Goal: Task Accomplishment & Management: Complete application form

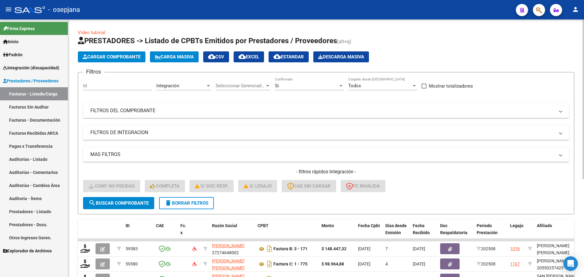
scroll to position [158, 0]
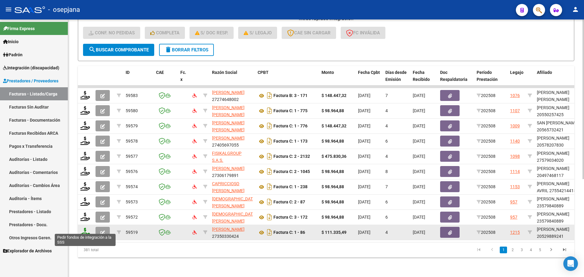
click at [85, 228] on icon at bounding box center [85, 232] width 10 height 9
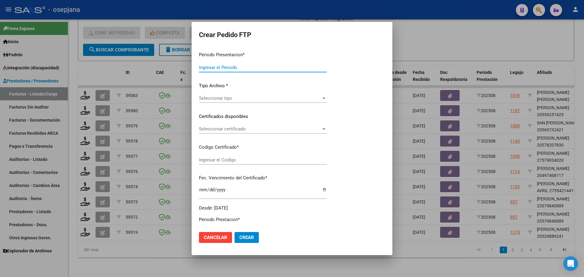
type input "202508"
type input "$ 111.335,49"
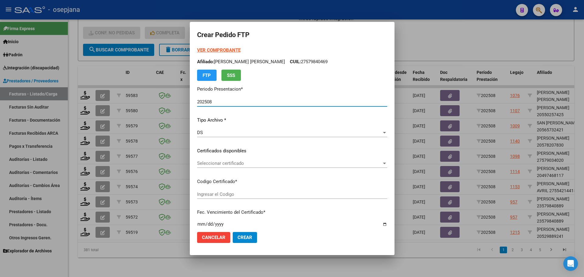
type input "ARG02000529889242024061020290610BSAS436"
type input "[DATE]"
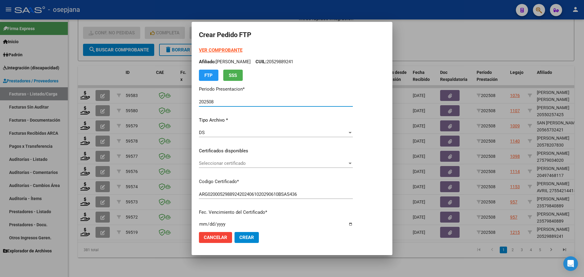
click at [241, 165] on span "Seleccionar certificado" at bounding box center [273, 163] width 149 height 5
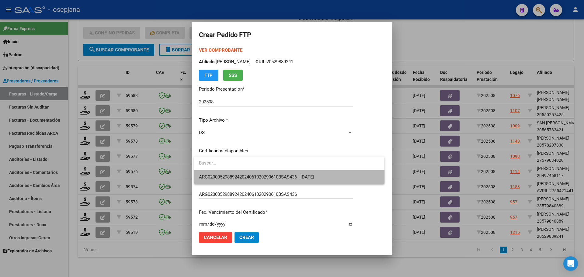
click at [243, 173] on span "ARG02000529889242024061020290610BSAS436 - [DATE]" at bounding box center [289, 177] width 181 height 14
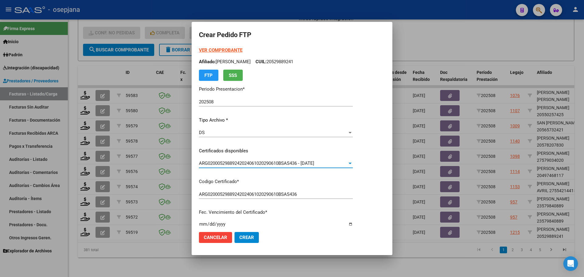
click at [225, 49] on strong "VER COMPROBANTE" at bounding box center [221, 49] width 44 height 5
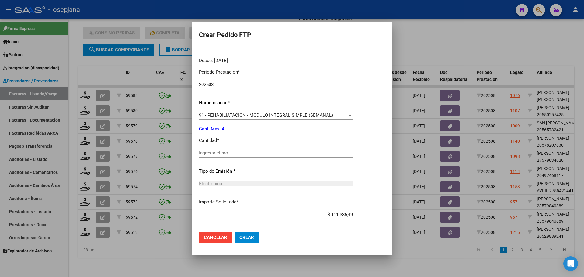
scroll to position [183, 0]
click at [227, 150] on input "Ingresar el nro" at bounding box center [276, 152] width 154 height 5
type input "4"
click at [244, 241] on button "Crear" at bounding box center [247, 237] width 24 height 11
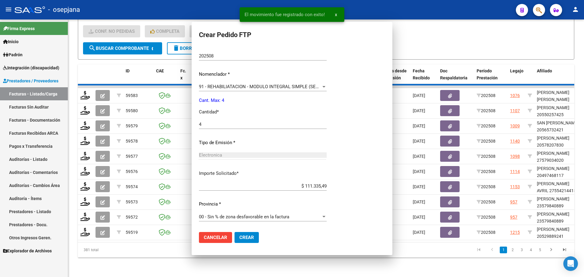
scroll to position [0, 0]
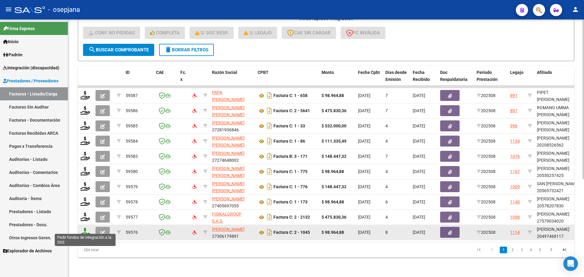
click at [83, 228] on icon at bounding box center [85, 232] width 10 height 9
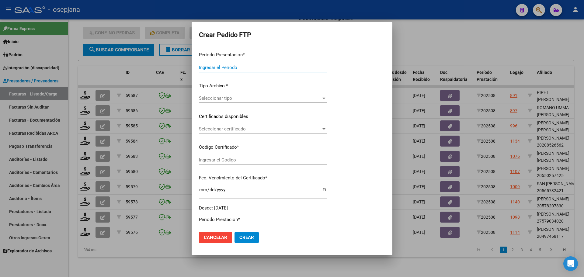
type input "202508"
type input "$ 98.964,88"
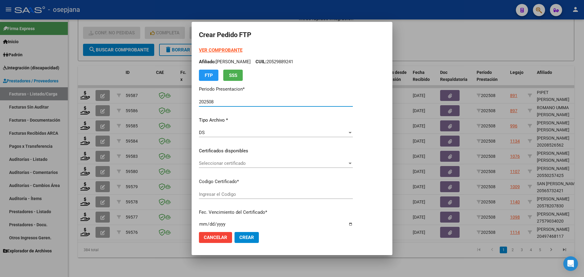
type input "ARG02000497468112024031120340311BUE311"
type input "[DATE]"
click at [240, 160] on div "Seleccionar certificado Seleccionar certificado" at bounding box center [276, 163] width 154 height 9
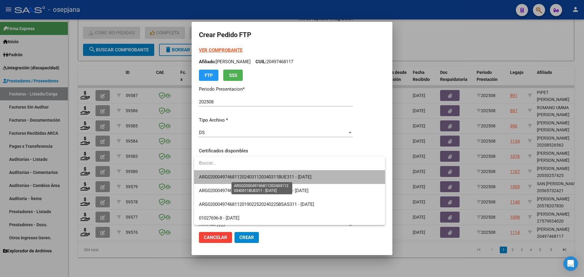
click at [247, 177] on span "ARG02000497468112024031120340311BUE311 - [DATE]" at bounding box center [255, 176] width 113 height 5
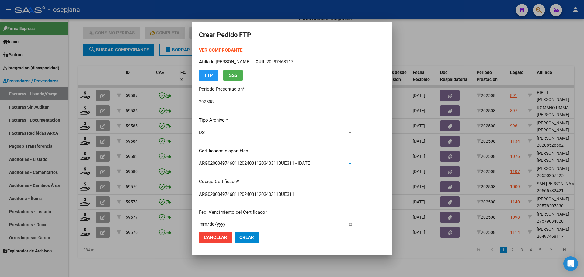
click at [216, 51] on strong "VER COMPROBANTE" at bounding box center [221, 49] width 44 height 5
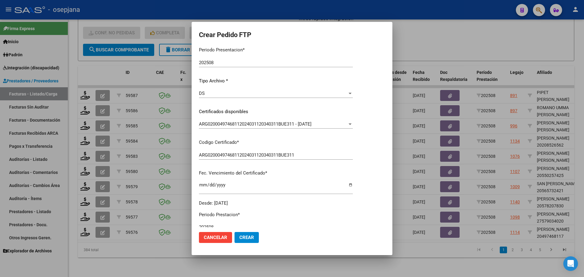
scroll to position [122, 0]
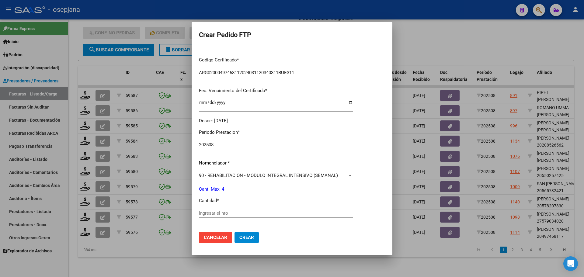
click at [209, 210] on div "Ingresar el nro" at bounding box center [276, 213] width 154 height 9
type input "4"
click at [246, 238] on span "Crear" at bounding box center [246, 237] width 15 height 5
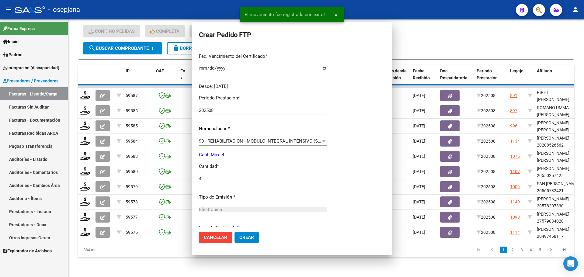
scroll to position [87, 0]
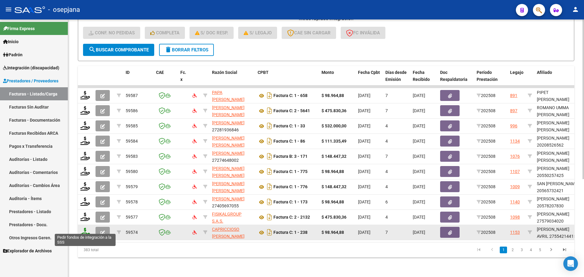
click at [88, 228] on icon at bounding box center [85, 232] width 10 height 9
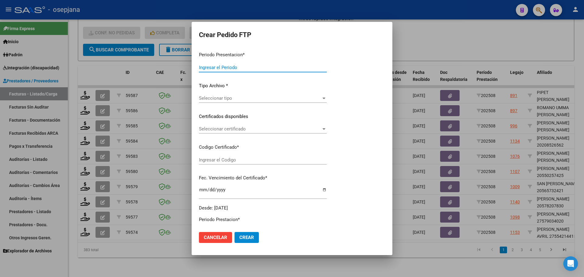
type input "202508"
type input "$ 98.964,88"
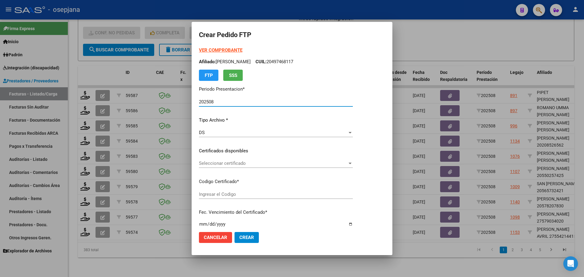
type input "ARG01000554214412024103120291031BUE10725"
type input "[DATE]"
click at [229, 164] on span "Seleccionar certificado" at bounding box center [273, 163] width 149 height 5
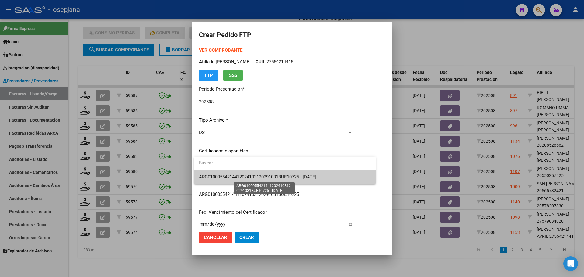
click at [236, 175] on span "ARG01000554214412024103120291031BUE10725 - [DATE]" at bounding box center [257, 176] width 117 height 5
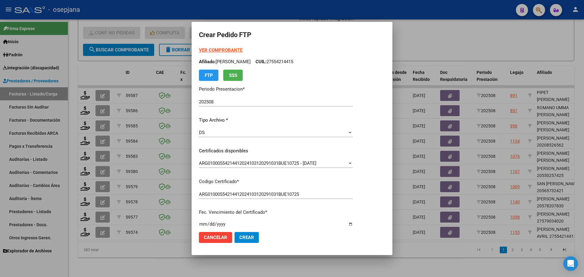
click at [234, 50] on strong "VER COMPROBANTE" at bounding box center [221, 49] width 44 height 5
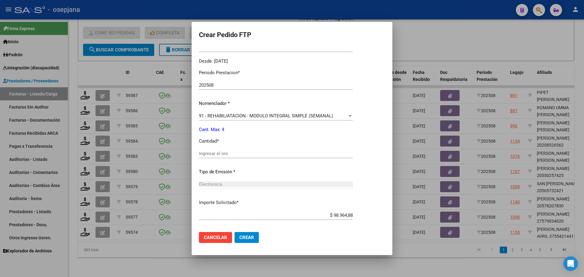
scroll to position [183, 0]
click at [244, 152] on input "Ingresar el nro" at bounding box center [276, 152] width 154 height 5
type input "4"
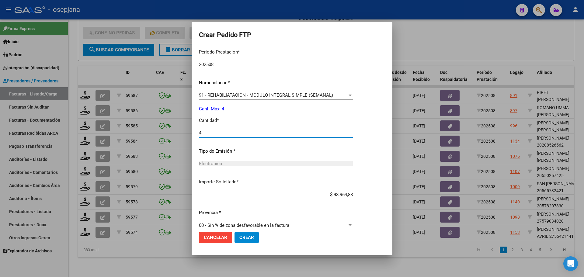
scroll to position [211, 0]
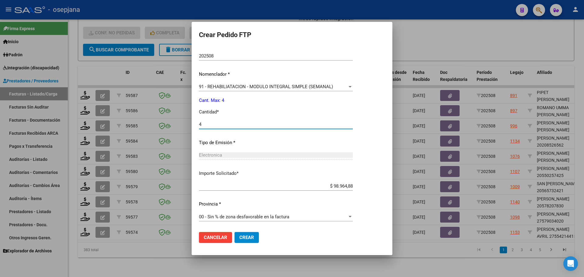
click at [243, 234] on button "Crear" at bounding box center [247, 237] width 24 height 11
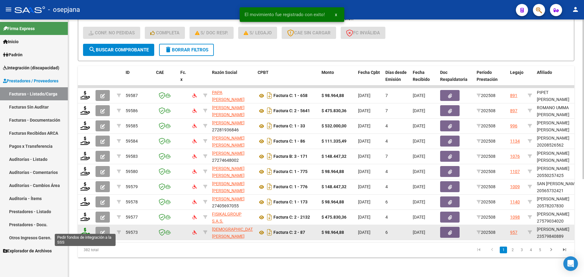
click at [86, 228] on icon at bounding box center [85, 232] width 10 height 9
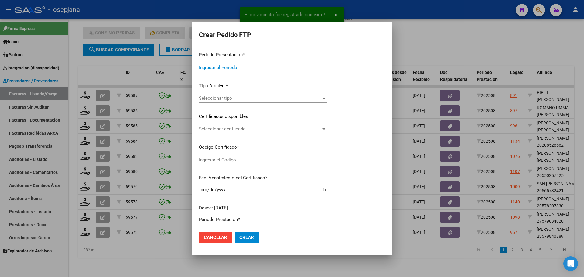
type input "202508"
type input "$ 98.964,88"
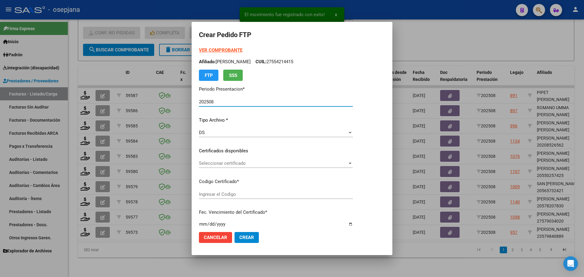
type input "ARG02000579840882023052320260523BS376"
type input "[DATE]"
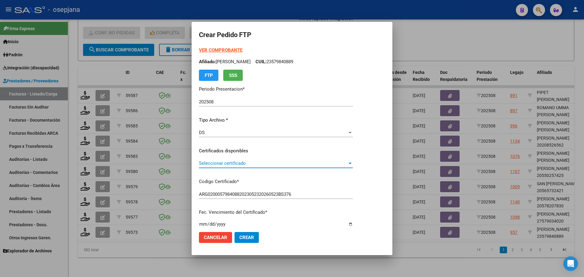
click at [274, 163] on span "Seleccionar certificado" at bounding box center [273, 163] width 149 height 5
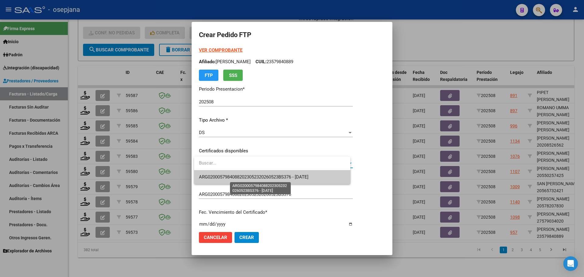
click at [277, 176] on span "ARG02000579840882023052320260523BS376 - [DATE]" at bounding box center [254, 176] width 110 height 5
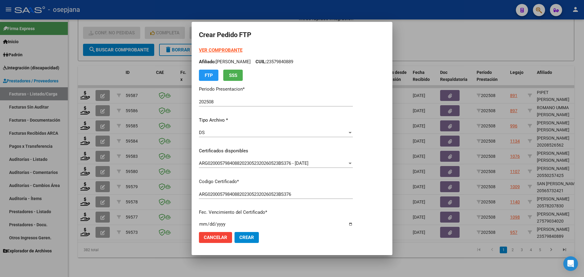
click at [227, 51] on strong "VER COMPROBANTE" at bounding box center [221, 49] width 44 height 5
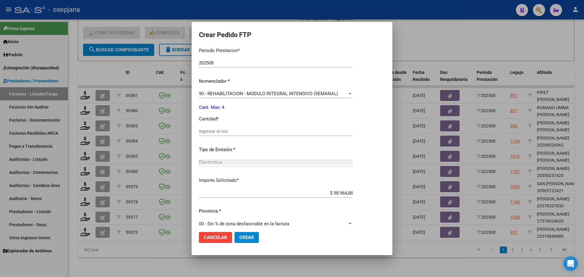
scroll to position [211, 0]
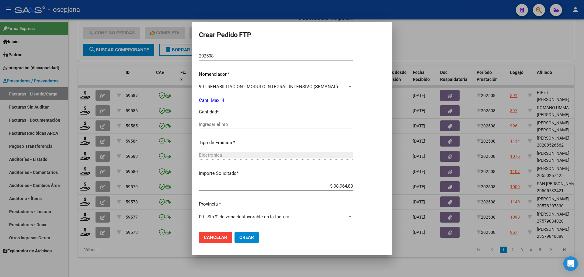
click at [219, 121] on div "Ingresar el nro" at bounding box center [276, 124] width 154 height 9
type input "4"
click at [250, 232] on button "Crear" at bounding box center [247, 237] width 24 height 11
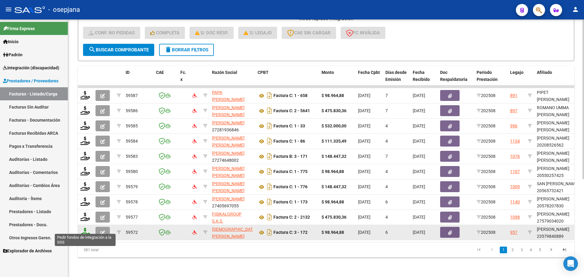
click at [85, 228] on icon at bounding box center [85, 232] width 10 height 9
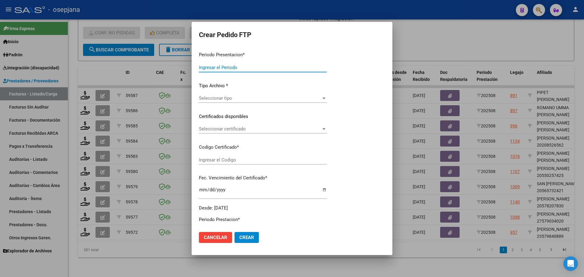
type input "202508"
type input "$ 98.964,88"
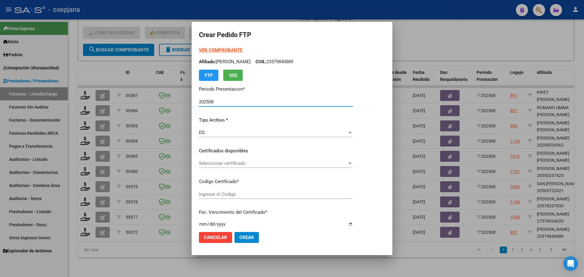
type input "ARG02000579840882023052320260523BS376"
type input "[DATE]"
click at [236, 161] on span "Seleccionar certificado" at bounding box center [273, 163] width 149 height 5
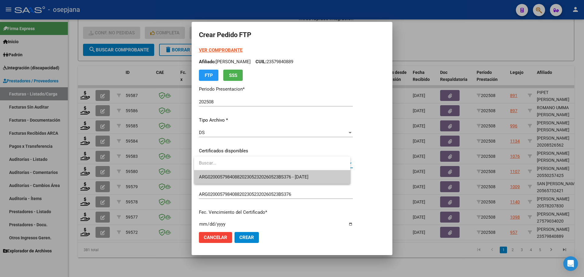
click at [235, 172] on span "ARG02000579840882023052320260523BS376 - [DATE]" at bounding box center [272, 177] width 147 height 14
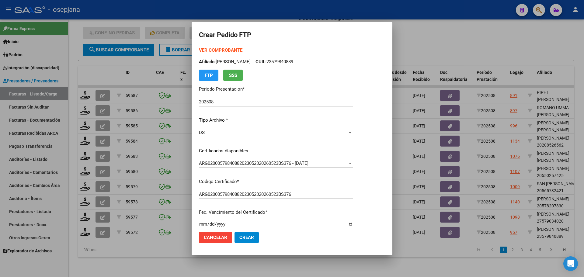
click at [222, 50] on strong "VER COMPROBANTE" at bounding box center [221, 49] width 44 height 5
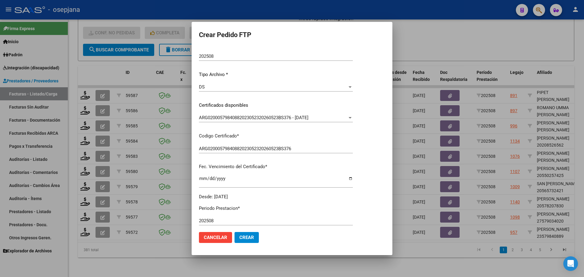
scroll to position [152, 0]
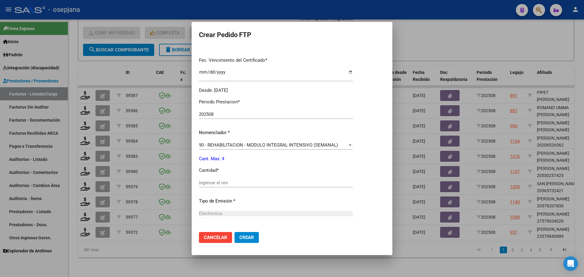
click at [219, 189] on div "Ingresar el nro" at bounding box center [276, 185] width 154 height 15
click at [219, 184] on input "Ingresar el nro" at bounding box center [276, 182] width 154 height 5
type input "4"
drag, startPoint x: 242, startPoint y: 239, endPoint x: 241, endPoint y: 233, distance: 5.5
click at [242, 238] on span "Crear" at bounding box center [246, 237] width 15 height 5
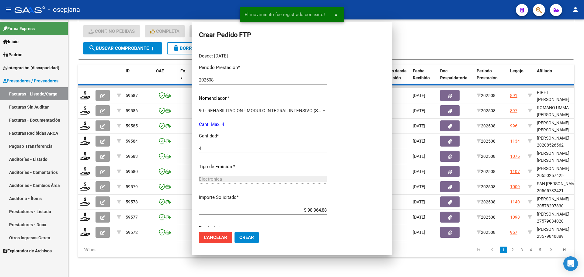
scroll to position [0, 0]
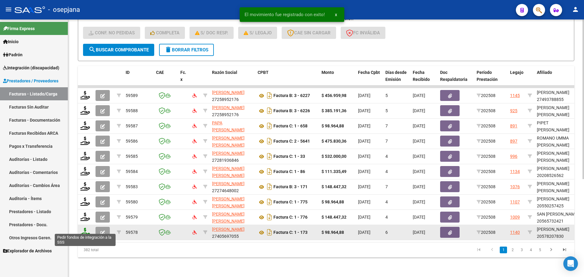
click at [86, 228] on icon at bounding box center [85, 232] width 10 height 9
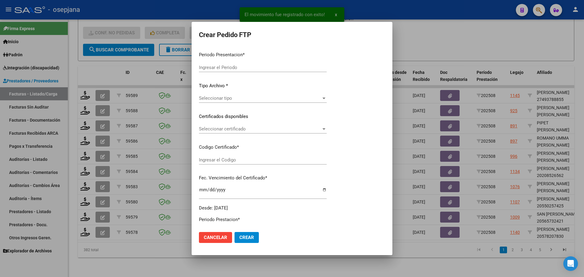
type input "202508"
type input "$ 98.964,88"
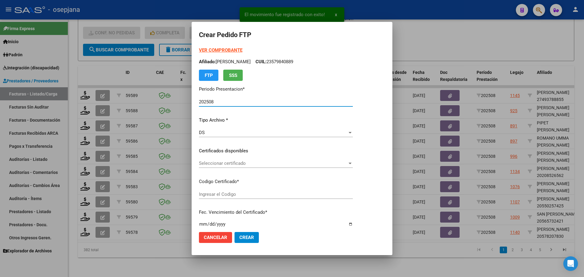
type input "ARG02000578207832024092320270923BSAS427"
type input "[DATE]"
click at [216, 162] on span "Seleccionar certificado" at bounding box center [273, 163] width 149 height 5
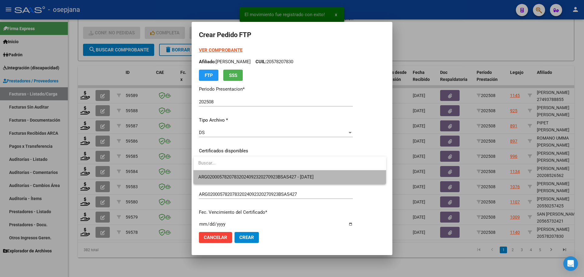
click at [217, 172] on span "ARG02000578207832024092320270923BSAS427 - [DATE]" at bounding box center [289, 177] width 183 height 14
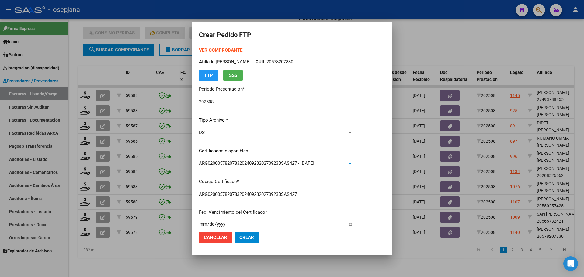
click at [219, 48] on strong "VER COMPROBANTE" at bounding box center [221, 49] width 44 height 5
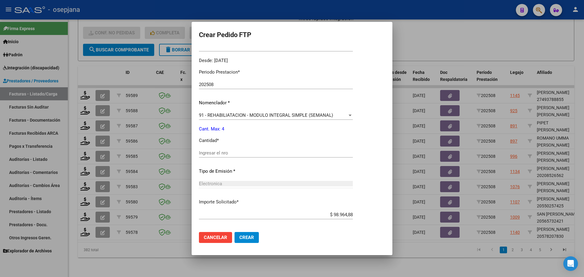
scroll to position [183, 0]
click at [215, 153] on input "Ingresar el nro" at bounding box center [276, 152] width 154 height 5
type input "4"
click at [241, 236] on span "Crear" at bounding box center [246, 237] width 15 height 5
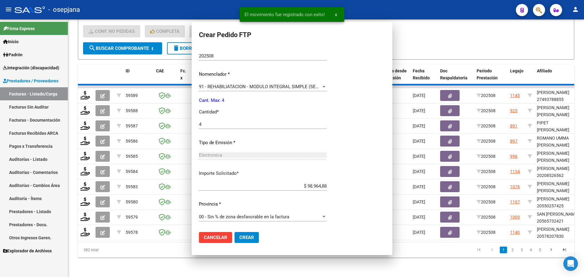
scroll to position [0, 0]
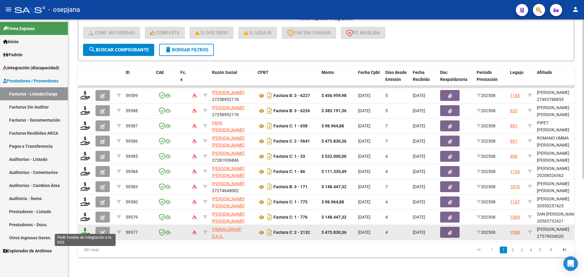
click at [88, 228] on icon at bounding box center [85, 232] width 10 height 9
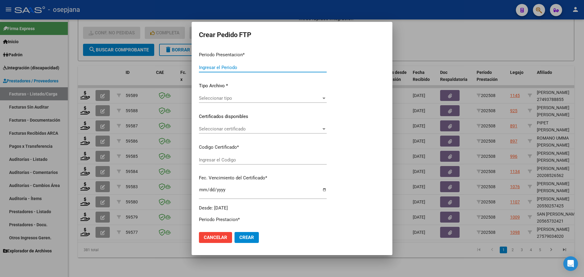
type input "202508"
type input "$ 475.830,36"
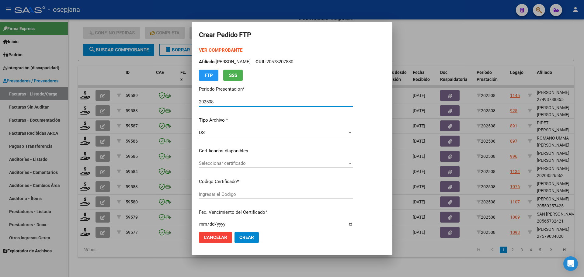
type input "ARG0100057903402-20230824-20260824BS313"
type input "[DATE]"
click at [276, 163] on span "Seleccionar certificado" at bounding box center [273, 163] width 149 height 5
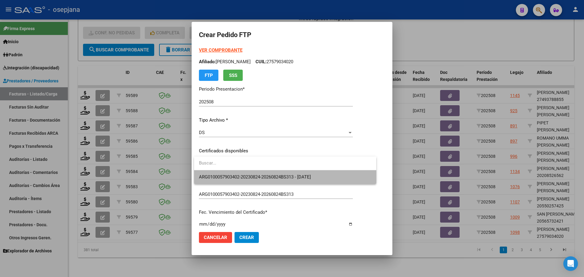
click at [274, 173] on span "ARG0100057903402-20230824-20260824BS313 - [DATE]" at bounding box center [285, 177] width 173 height 14
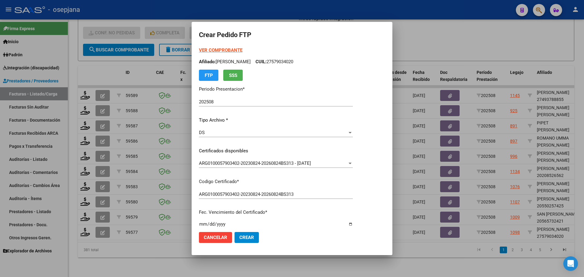
click at [232, 49] on strong "VER COMPROBANTE" at bounding box center [221, 49] width 44 height 5
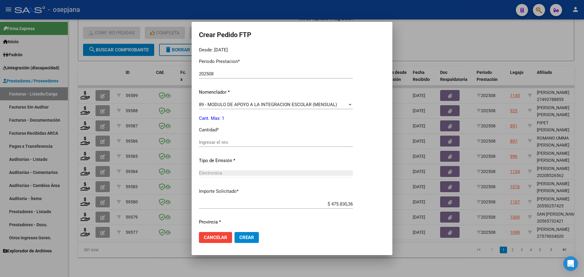
scroll to position [211, 0]
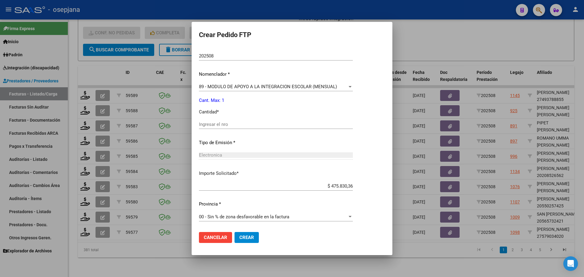
click at [228, 129] on div "Ingresar el nro" at bounding box center [276, 124] width 154 height 9
type input "1"
drag, startPoint x: 239, startPoint y: 244, endPoint x: 242, endPoint y: 238, distance: 6.4
click at [239, 244] on mat-dialog-actions "Cancelar Crear" at bounding box center [292, 237] width 186 height 21
click at [242, 238] on span "Crear" at bounding box center [246, 237] width 15 height 5
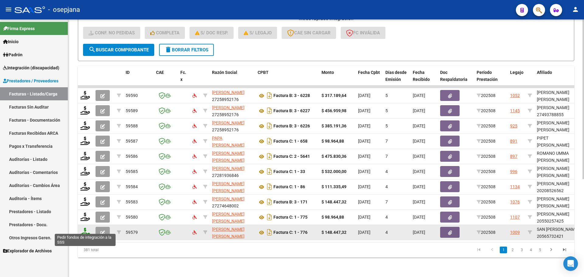
click at [85, 229] on icon at bounding box center [85, 232] width 10 height 9
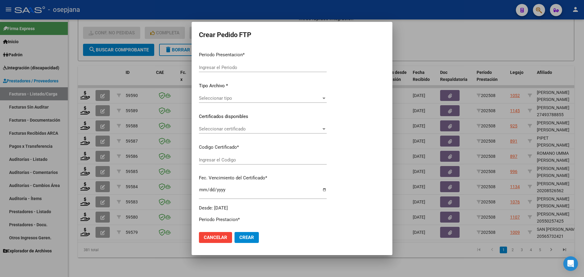
type input "202508"
type input "$ 148.447,32"
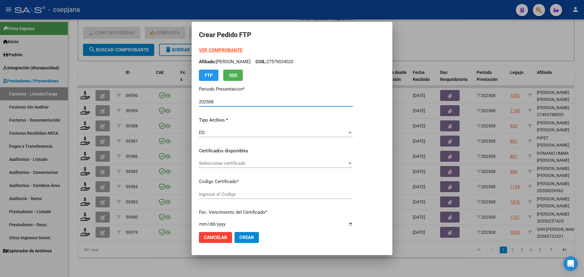
type input "ARG02000565732422021011220260112BS362"
type input "[DATE]"
click at [225, 164] on span "Seleccionar certificado" at bounding box center [278, 163] width 159 height 5
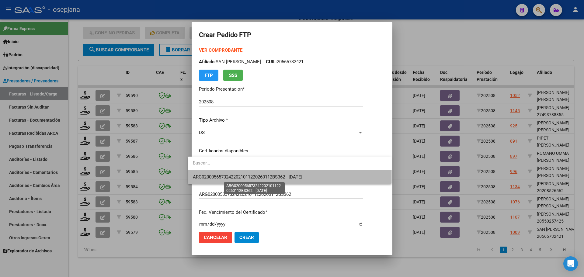
click at [250, 174] on span "ARG02000565732422021011220260112BS362 - [DATE]" at bounding box center [248, 176] width 110 height 5
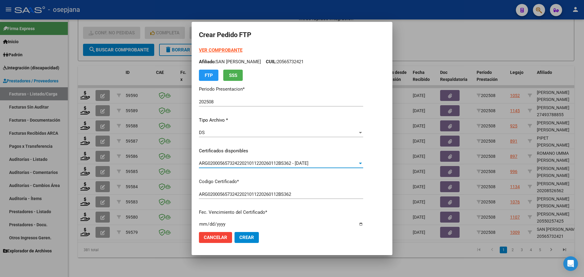
click at [223, 48] on strong "VER COMPROBANTE" at bounding box center [221, 49] width 44 height 5
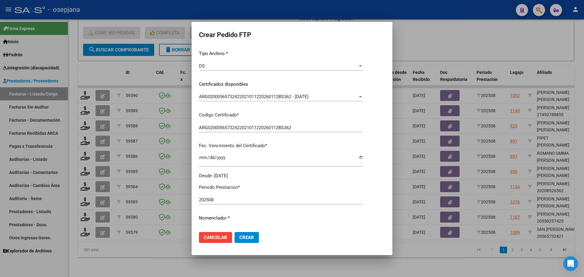
scroll to position [152, 0]
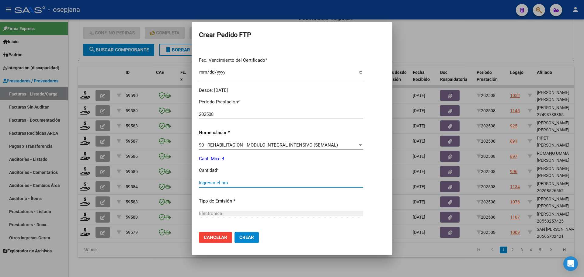
click at [207, 181] on input "Ingresar el nro" at bounding box center [281, 182] width 164 height 5
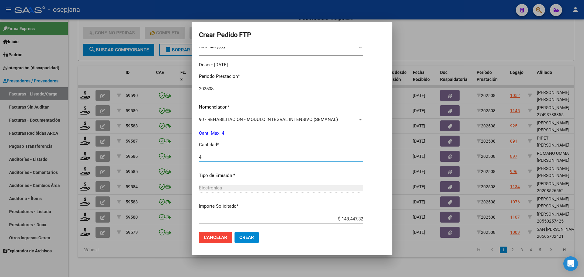
scroll to position [211, 0]
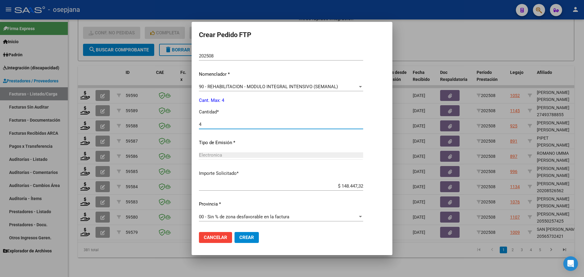
type input "4"
click at [251, 237] on button "Crear" at bounding box center [247, 237] width 24 height 11
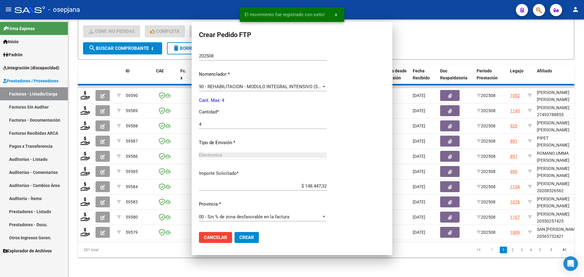
scroll to position [0, 0]
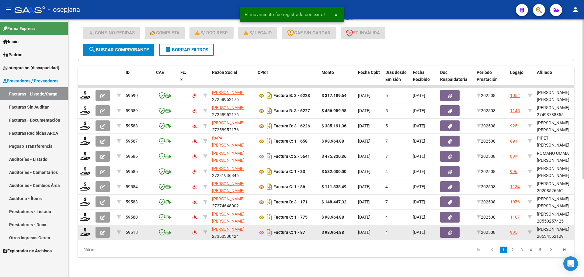
click at [85, 232] on div at bounding box center [85, 232] width 10 height 9
click at [85, 228] on icon at bounding box center [85, 232] width 10 height 9
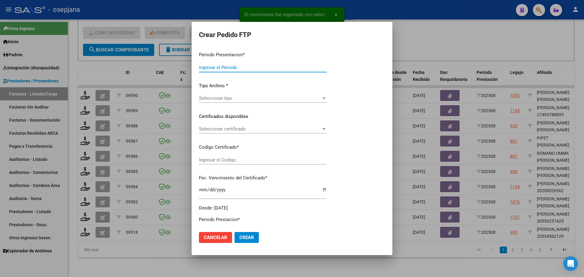
type input "202508"
type input "$ 98.964,88"
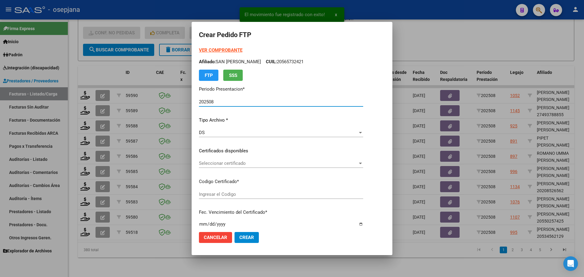
type input "E/T"
type input "[DATE]"
click at [229, 163] on span "Seleccionar certificado" at bounding box center [273, 163] width 149 height 5
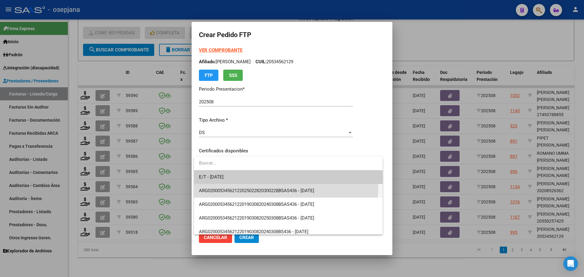
click at [232, 186] on span "ARG02000534562122025022820300228BSAS436 - [DATE]" at bounding box center [288, 191] width 179 height 14
type input "ARG02000534562122025022820300228BSAS436"
type input "[DATE]"
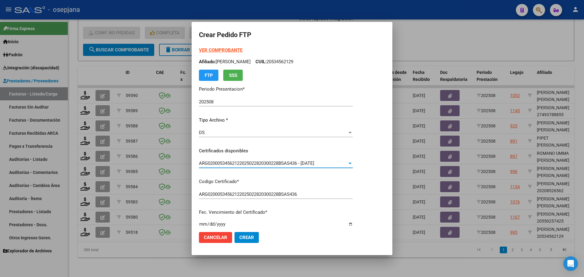
click at [232, 50] on strong "VER COMPROBANTE" at bounding box center [221, 49] width 44 height 5
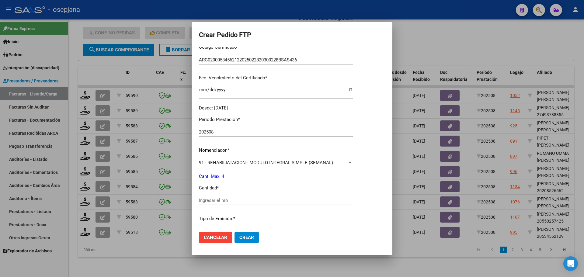
scroll to position [152, 0]
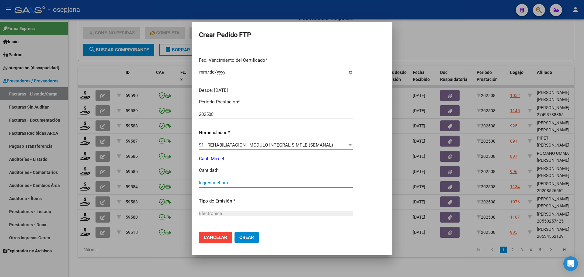
click at [213, 184] on input "Ingresar el nro" at bounding box center [276, 182] width 154 height 5
type input "4"
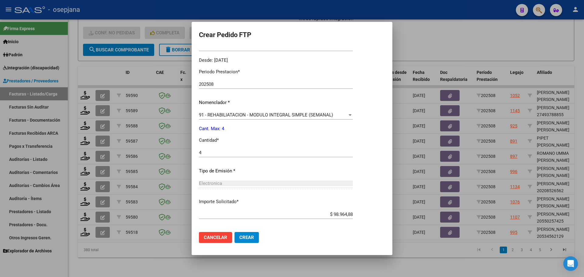
scroll to position [183, 0]
click at [248, 239] on span "Crear" at bounding box center [246, 237] width 15 height 5
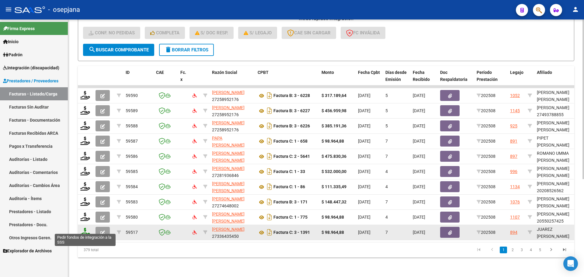
click at [85, 228] on icon at bounding box center [85, 232] width 10 height 9
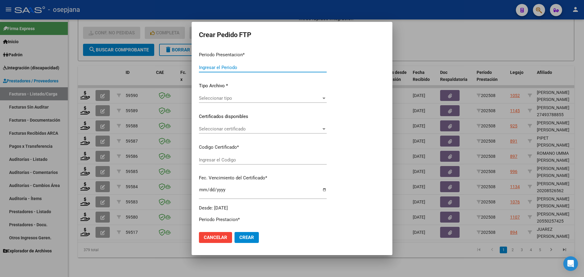
type input "202508"
type input "$ 98.964,88"
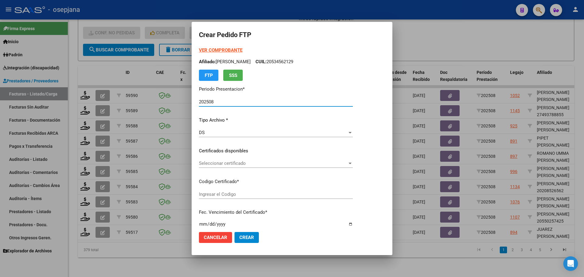
type input "ARG02000563992592024091620260916BSAS342"
type input "[DATE]"
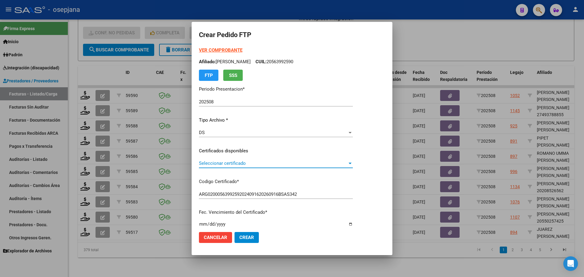
click at [222, 162] on span "Seleccionar certificado" at bounding box center [273, 163] width 149 height 5
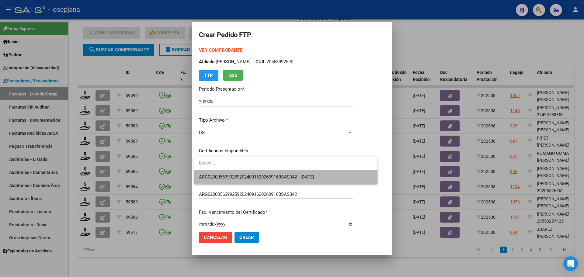
click at [228, 172] on span "ARG02000563992592024091620260916BSAS342 - [DATE]" at bounding box center [286, 177] width 174 height 14
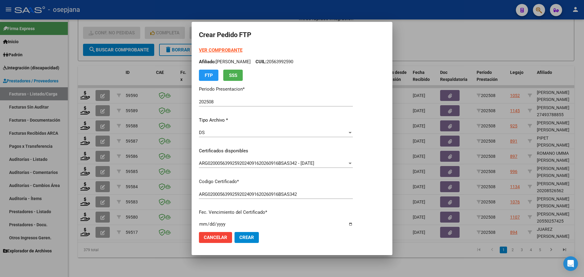
click at [236, 52] on strong "VER COMPROBANTE" at bounding box center [221, 49] width 44 height 5
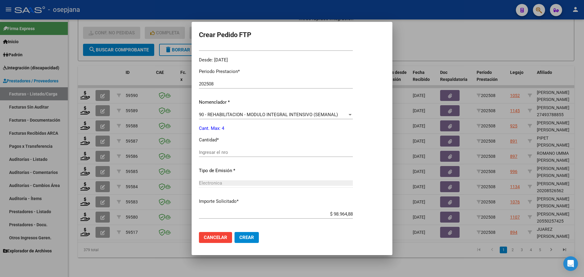
click at [211, 148] on div "Ingresar el nro" at bounding box center [276, 152] width 154 height 9
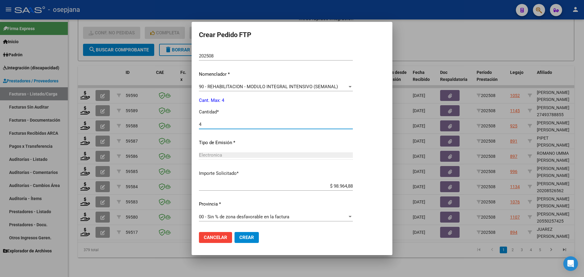
type input "4"
click at [251, 239] on span "Crear" at bounding box center [246, 237] width 15 height 5
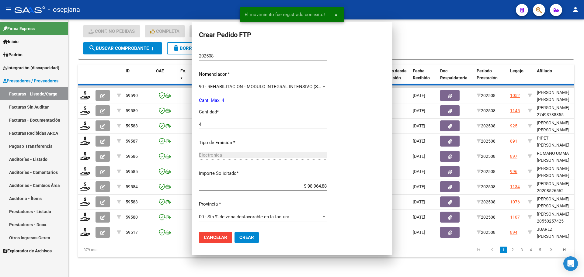
scroll to position [0, 0]
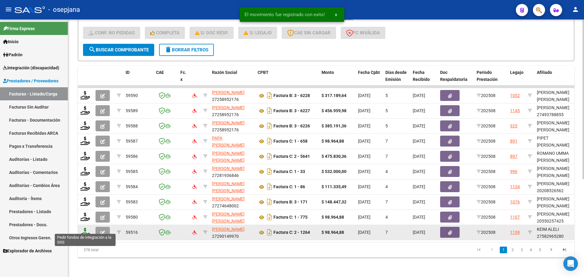
click at [85, 231] on icon at bounding box center [85, 232] width 10 height 9
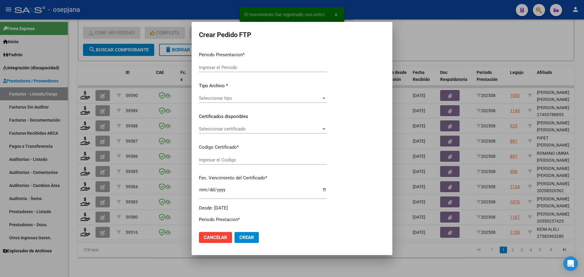
type input "202508"
type input "$ 98.964,88"
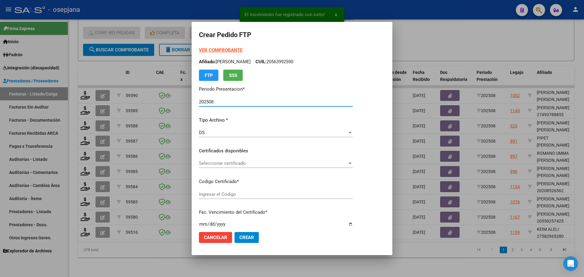
type input "ARG01000582965282023060620260606BUE10725"
type input "[DATE]"
click at [259, 163] on span "Seleccionar certificado" at bounding box center [273, 163] width 149 height 5
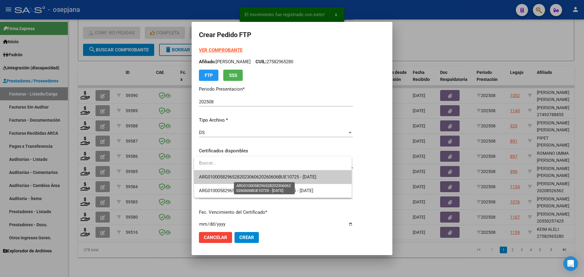
click at [259, 175] on span "ARG01000582965282023060620260606BUE10725 - [DATE]" at bounding box center [257, 176] width 117 height 5
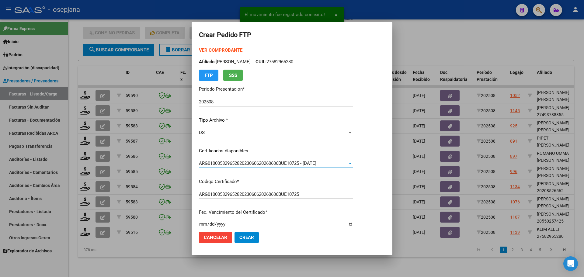
click at [230, 49] on strong "VER COMPROBANTE" at bounding box center [221, 49] width 44 height 5
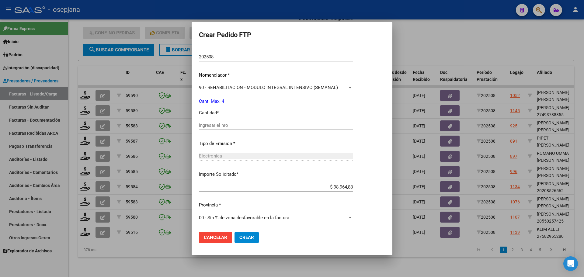
scroll to position [211, 0]
click at [218, 124] on input "Ingresar el nro" at bounding box center [276, 124] width 154 height 5
type input "4"
click at [253, 238] on span "Crear" at bounding box center [246, 237] width 15 height 5
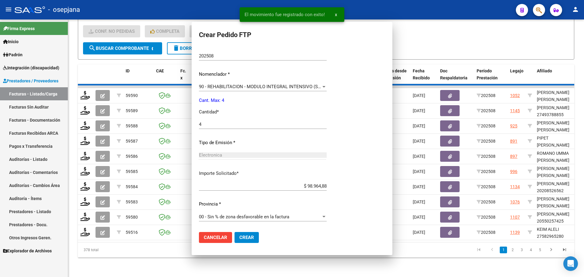
scroll to position [0, 0]
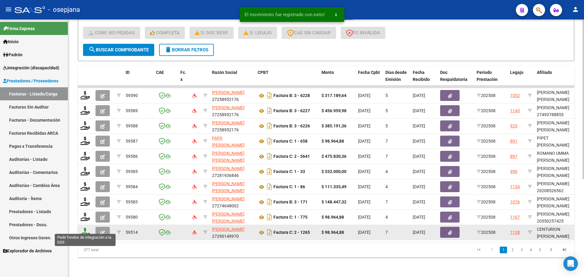
click at [87, 228] on icon at bounding box center [85, 232] width 10 height 9
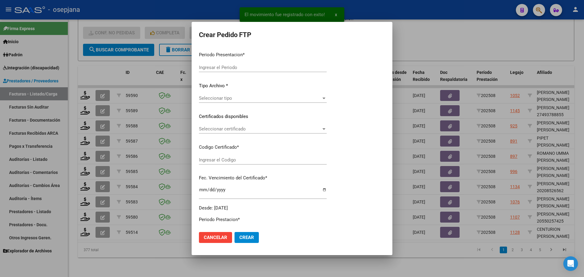
type input "202508"
type input "$ 98.964,88"
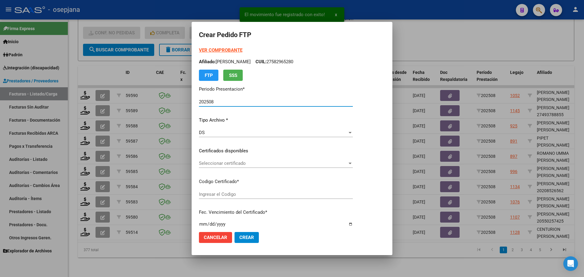
type input "ARG02000548108662023030620260306BSAS313"
type input "[DATE]"
click at [266, 164] on span "Seleccionar certificado" at bounding box center [286, 163] width 175 height 5
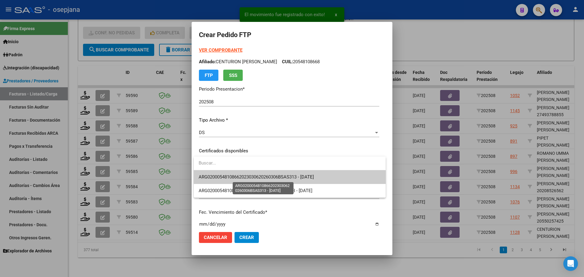
click at [267, 177] on span "ARG02000548108662023030620260306BSAS313 - [DATE]" at bounding box center [256, 176] width 115 height 5
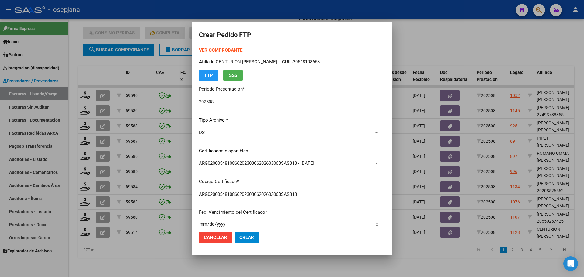
click at [226, 48] on strong "VER COMPROBANTE" at bounding box center [221, 49] width 44 height 5
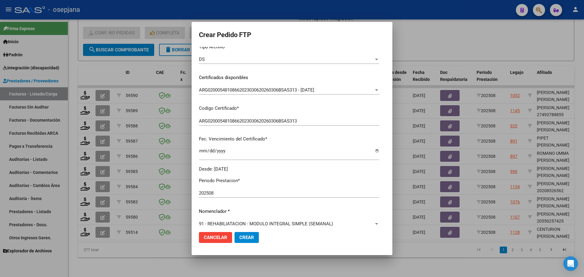
scroll to position [211, 0]
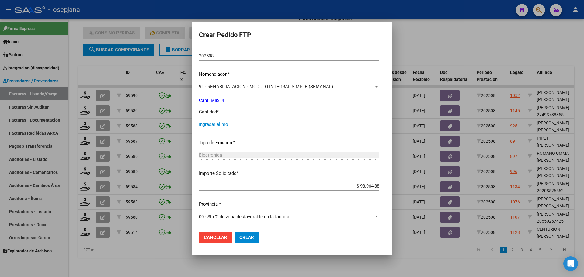
click at [220, 123] on input "Ingresar el nro" at bounding box center [289, 124] width 180 height 5
type input "4"
click at [250, 235] on span "Crear" at bounding box center [246, 237] width 15 height 5
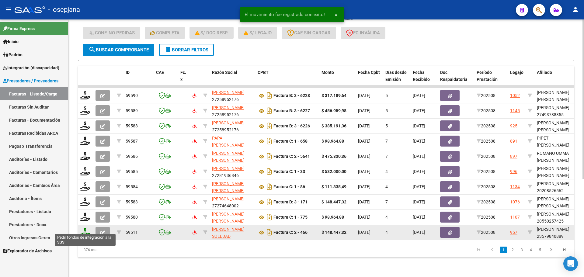
click at [82, 231] on icon at bounding box center [85, 232] width 10 height 9
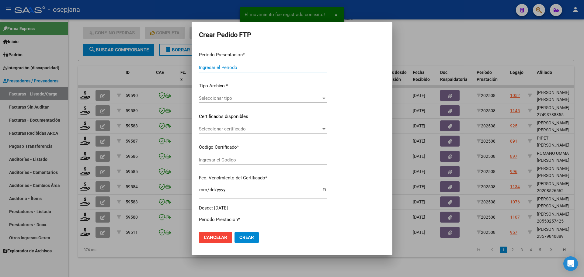
type input "202508"
type input "$ 148.447,32"
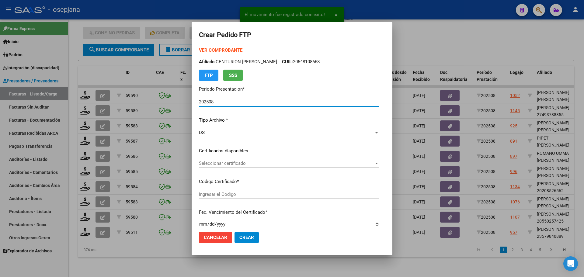
type input "ARG02000579840882023052320260523BS376"
type input "[DATE]"
click at [238, 163] on span "Seleccionar certificado" at bounding box center [273, 163] width 149 height 5
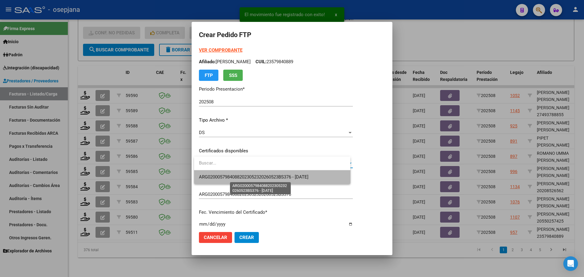
click at [239, 175] on span "ARG02000579840882023052320260523BS376 - [DATE]" at bounding box center [254, 176] width 110 height 5
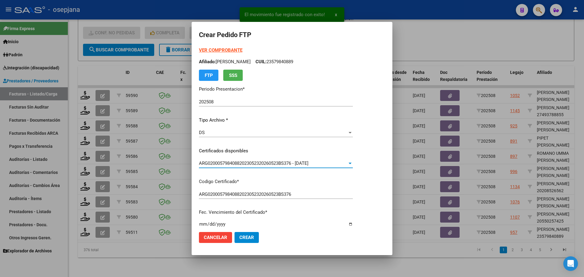
click at [220, 51] on strong "VER COMPROBANTE" at bounding box center [221, 49] width 44 height 5
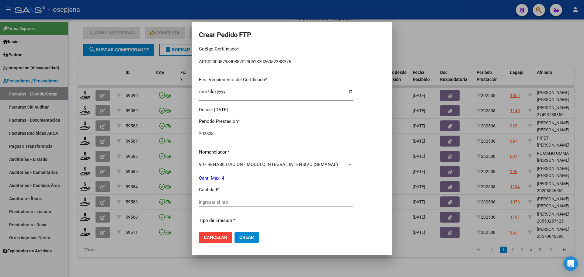
scroll to position [152, 0]
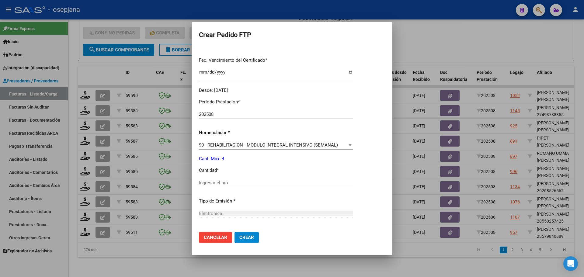
click at [211, 183] on input "Ingresar el nro" at bounding box center [276, 182] width 154 height 5
type input "4"
click at [255, 238] on button "Crear" at bounding box center [247, 237] width 24 height 11
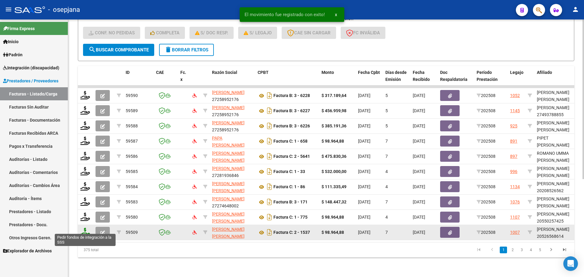
click at [87, 228] on icon at bounding box center [85, 232] width 10 height 9
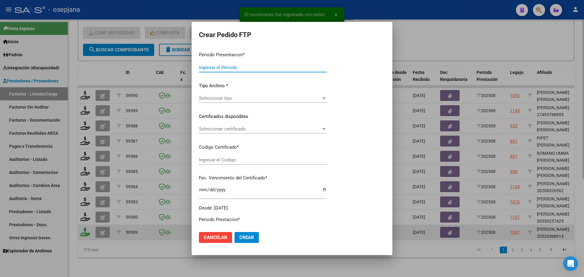
type input "202508"
type input "$ 98.964,88"
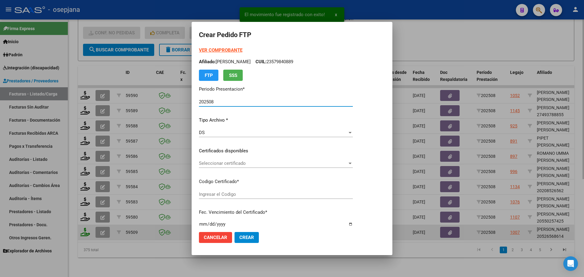
type input "ARG02000526568612023080920260809BSAS313"
type input "[DATE]"
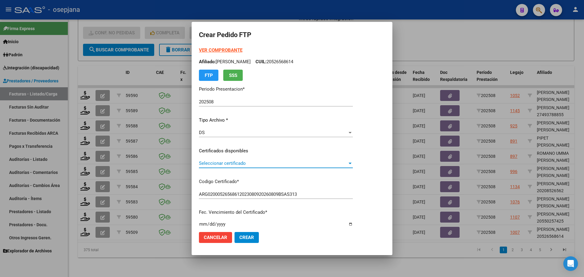
click at [205, 162] on span "Seleccionar certificado" at bounding box center [273, 163] width 149 height 5
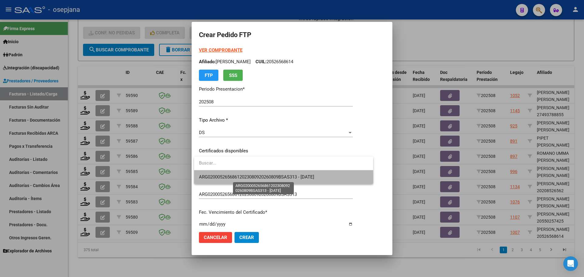
click at [222, 178] on span "ARG02000526568612023080920260809BSAS313 - [DATE]" at bounding box center [256, 176] width 115 height 5
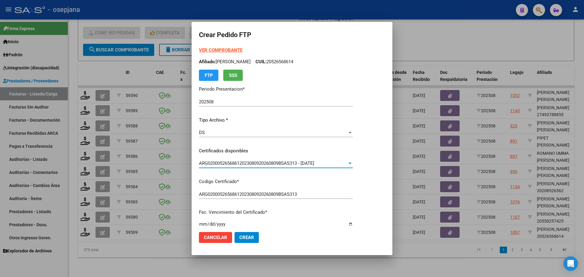
click at [235, 47] on strong "VER COMPROBANTE" at bounding box center [221, 49] width 44 height 5
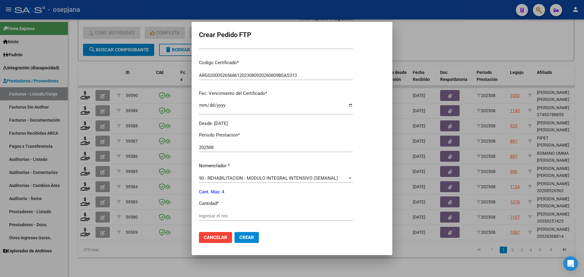
scroll to position [122, 0]
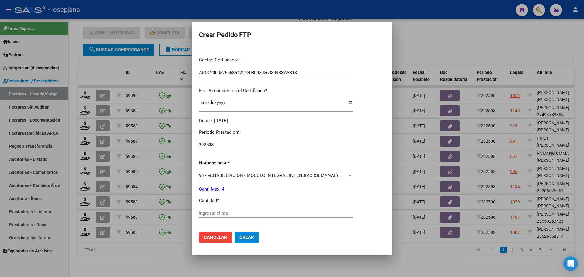
click at [222, 213] on input "Ingresar el nro" at bounding box center [276, 213] width 154 height 5
type input "4"
click at [256, 240] on button "Crear" at bounding box center [247, 237] width 24 height 11
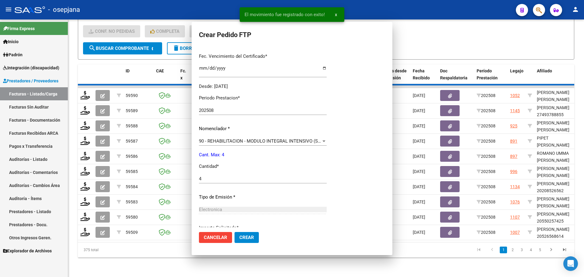
scroll to position [0, 0]
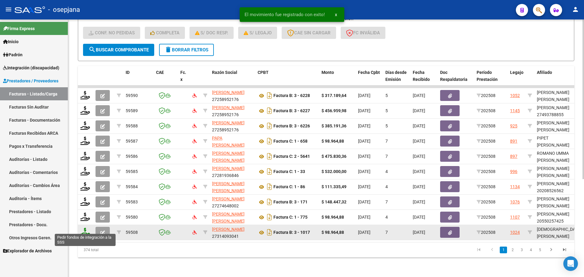
click at [86, 228] on icon at bounding box center [85, 232] width 10 height 9
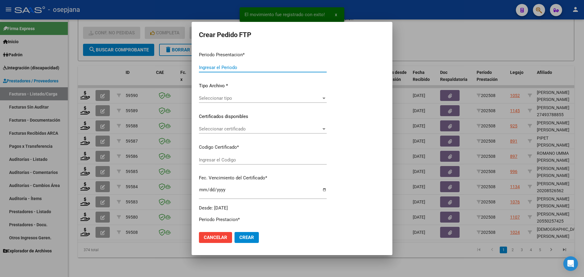
type input "202508"
type input "$ 98.964,88"
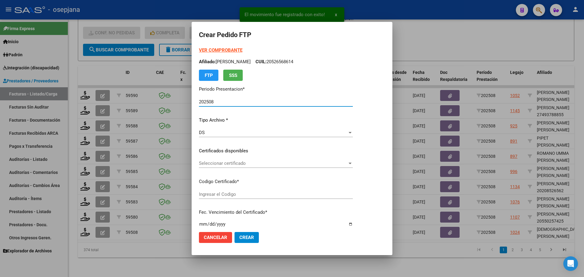
type input "ARG02000561183142022042820260428BSAS320"
type input "[DATE]"
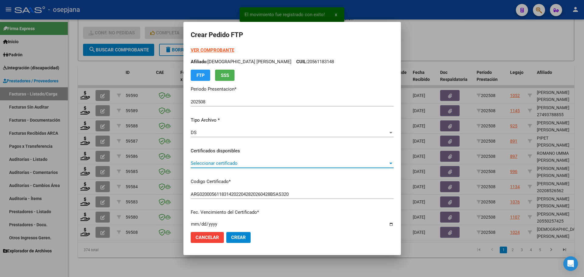
click at [265, 163] on span "Seleccionar certificado" at bounding box center [290, 163] width 198 height 5
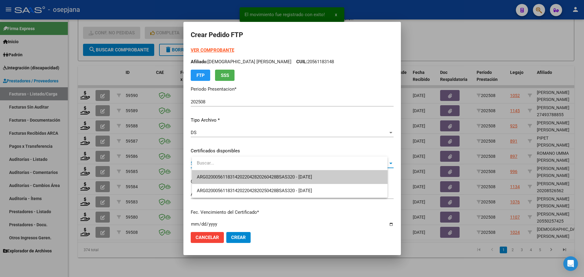
click at [269, 174] on span "ARG02000561183142022042820260428BSAS320 - [DATE]" at bounding box center [254, 176] width 115 height 5
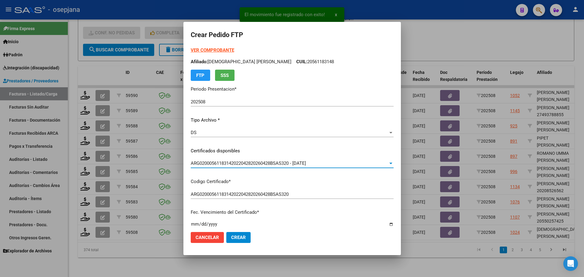
click at [230, 49] on strong "VER COMPROBANTE" at bounding box center [213, 49] width 44 height 5
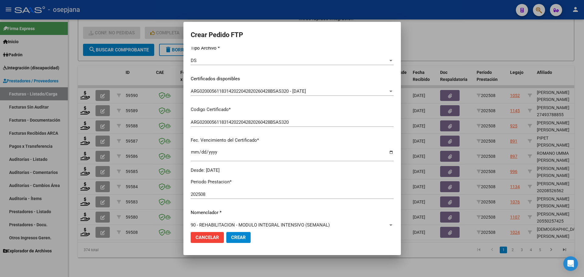
scroll to position [183, 0]
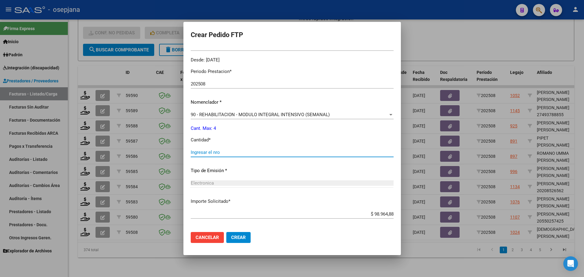
click at [207, 152] on input "Ingresar el nro" at bounding box center [292, 152] width 203 height 5
type input "4"
click at [246, 238] on span "Crear" at bounding box center [238, 237] width 15 height 5
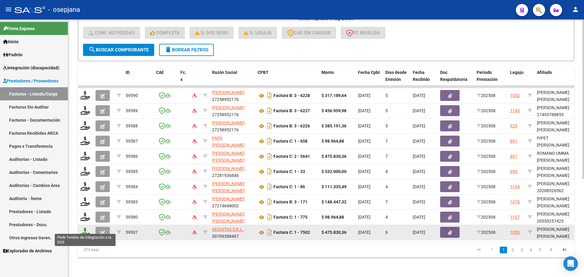
click at [86, 228] on icon at bounding box center [85, 232] width 10 height 9
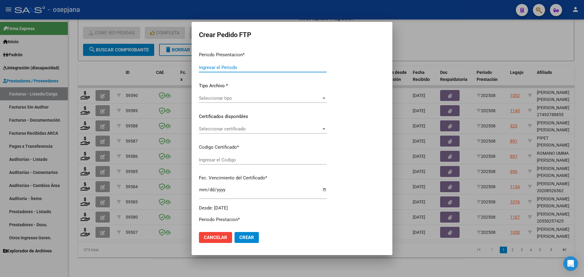
type input "202508"
type input "$ 475.830,36"
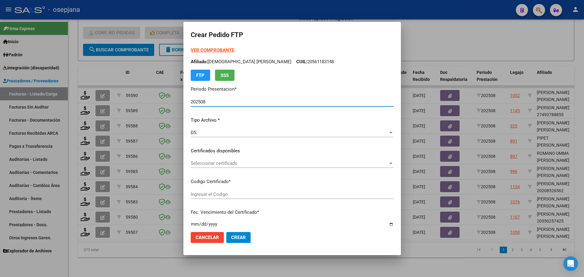
type input "E/T"
type input "[DATE]"
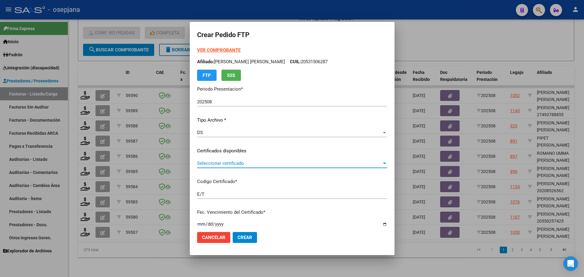
click at [243, 162] on span "Seleccionar certificado" at bounding box center [289, 163] width 185 height 5
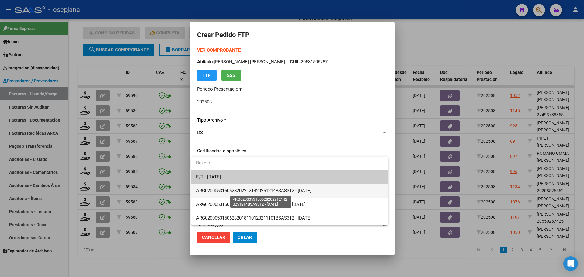
click at [250, 190] on span "ARG02000531506282022121420251214BSAS312 - [DATE]" at bounding box center [253, 190] width 115 height 5
type input "ARG02000531506282022121420251214BSAS312"
type input "[DATE]"
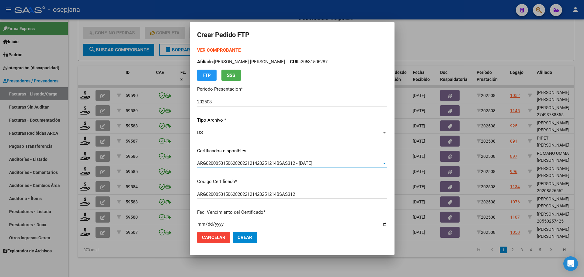
click at [227, 49] on strong "VER COMPROBANTE" at bounding box center [219, 49] width 44 height 5
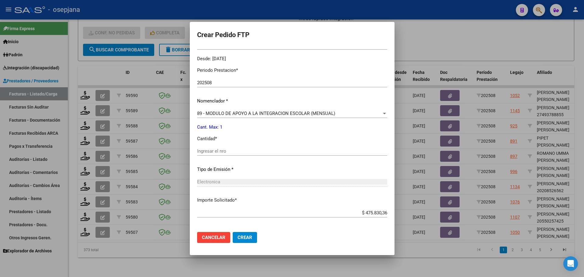
scroll to position [211, 0]
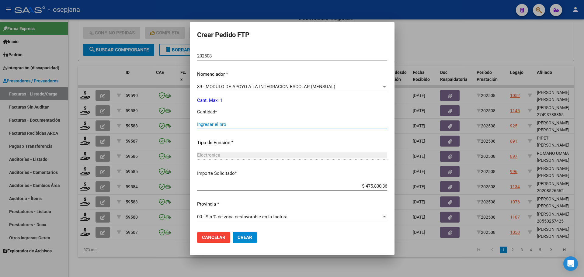
click at [230, 127] on input "Ingresar el nro" at bounding box center [292, 124] width 190 height 5
type input "1"
click at [244, 234] on button "Crear" at bounding box center [245, 237] width 24 height 11
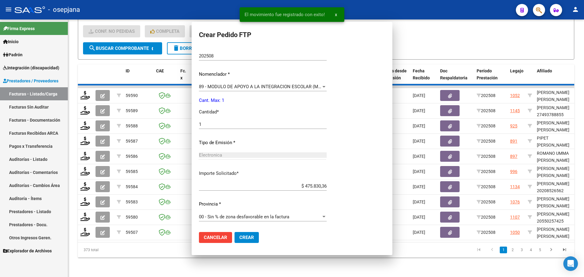
scroll to position [0, 0]
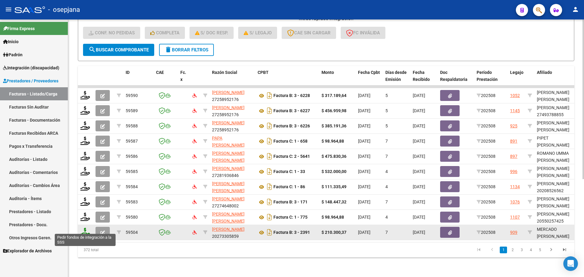
click at [84, 228] on icon at bounding box center [85, 232] width 10 height 9
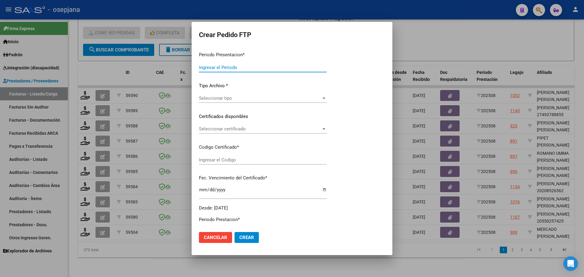
type input "202508"
type input "$ 210.300,37"
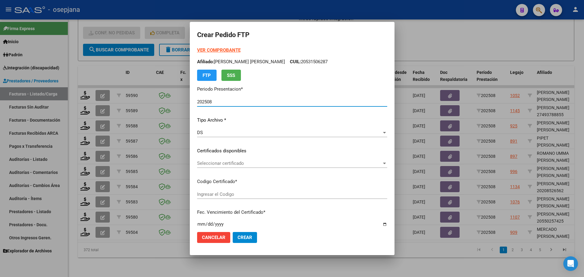
type input "ARG02000537550162021111920261119BSAS309"
type input "[DATE]"
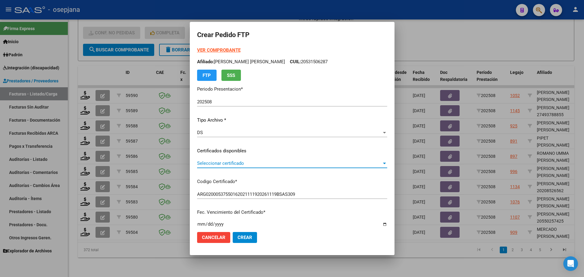
click at [245, 163] on span "Seleccionar certificado" at bounding box center [289, 163] width 185 height 5
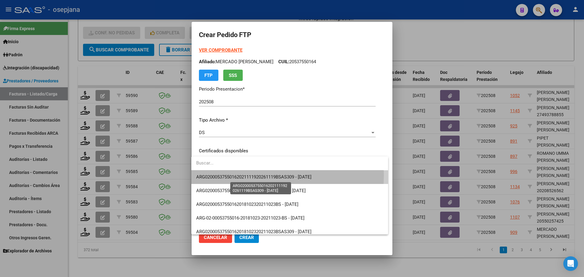
click at [246, 175] on span "ARG02000537550162021111920261119BSAS309 - [DATE]" at bounding box center [253, 176] width 115 height 5
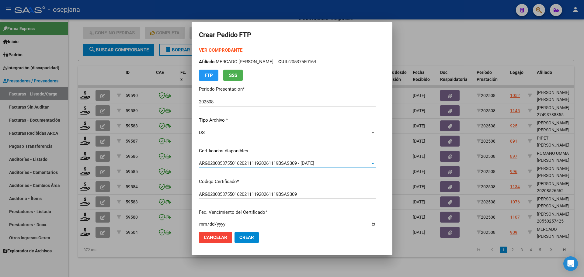
click at [228, 53] on strong "VER COMPROBANTE" at bounding box center [221, 49] width 44 height 5
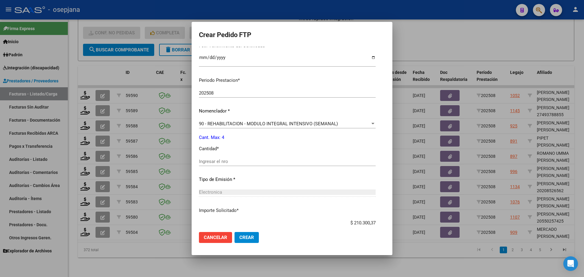
scroll to position [183, 0]
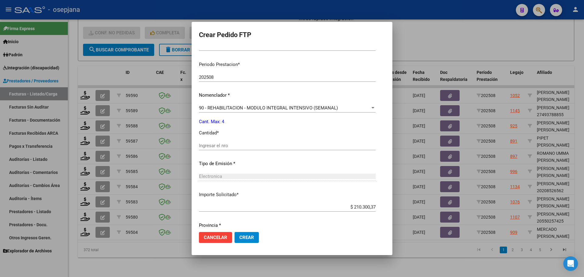
click at [215, 148] on input "Ingresar el nro" at bounding box center [287, 145] width 177 height 5
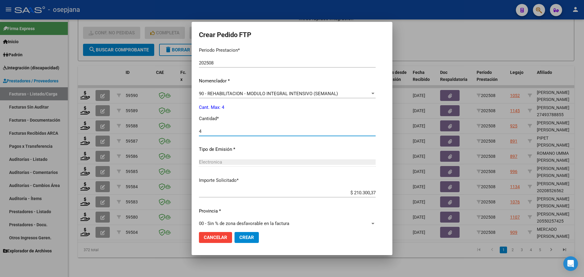
scroll to position [204, 0]
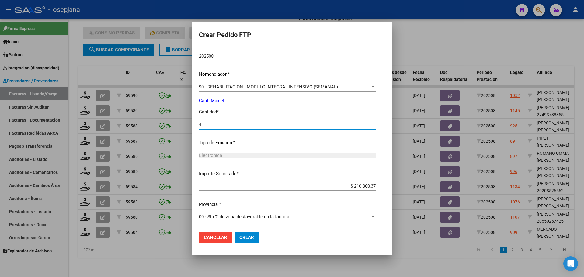
type input "4"
click at [242, 236] on span "Crear" at bounding box center [246, 237] width 15 height 5
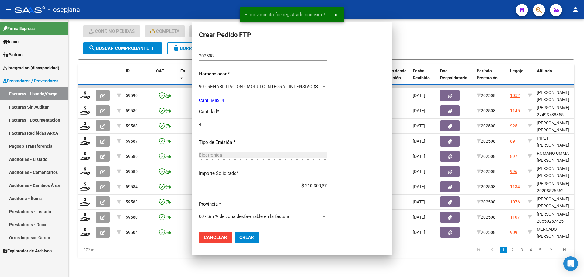
scroll to position [0, 0]
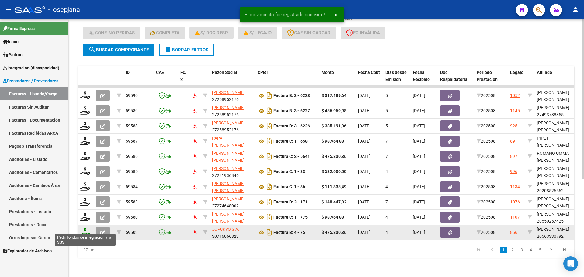
click at [85, 228] on icon at bounding box center [85, 232] width 10 height 9
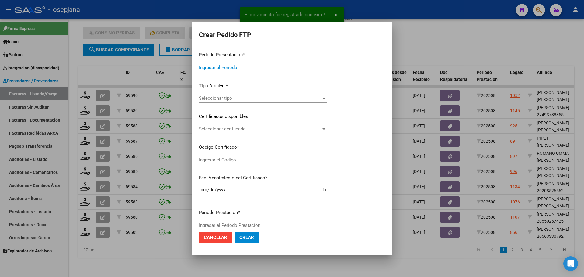
type input "202508"
type input "$ 475.830,36"
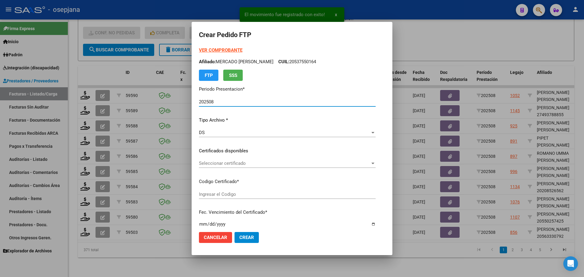
type input "ARG02000563330792022120120251201AND105"
type input "[DATE]"
click at [242, 161] on span "Seleccionar certificado" at bounding box center [273, 163] width 149 height 5
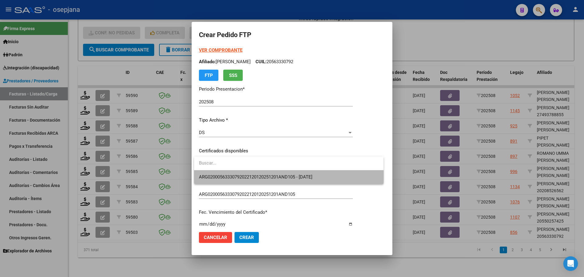
click at [248, 173] on span "ARG02000563330792022120120251201AND105 - [DATE]" at bounding box center [289, 177] width 180 height 14
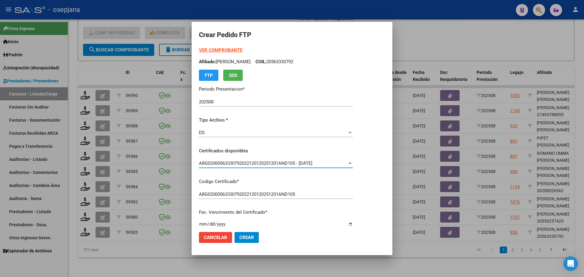
click at [229, 48] on strong "VER COMPROBANTE" at bounding box center [221, 49] width 44 height 5
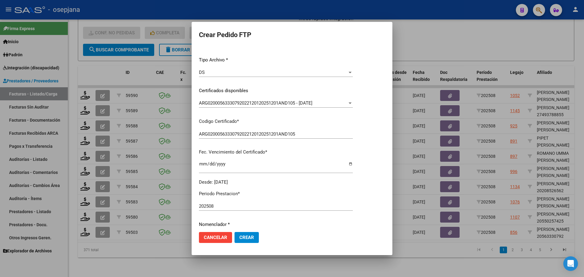
scroll to position [183, 0]
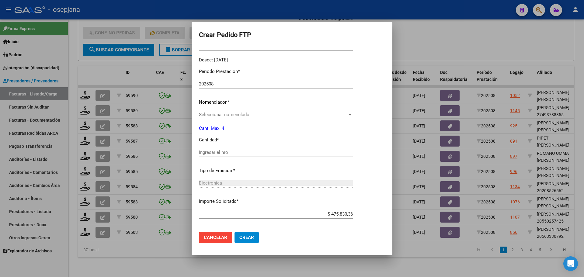
click at [217, 115] on span "Seleccionar nomenclador" at bounding box center [273, 114] width 149 height 5
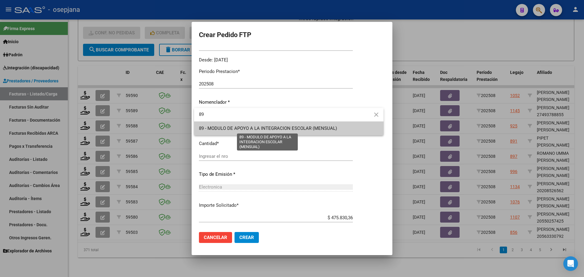
type input "89"
click at [222, 128] on span "89 - MODULO DE APOYO A LA INTEGRACION ESCOLAR (MENSUAL)" at bounding box center [268, 128] width 138 height 5
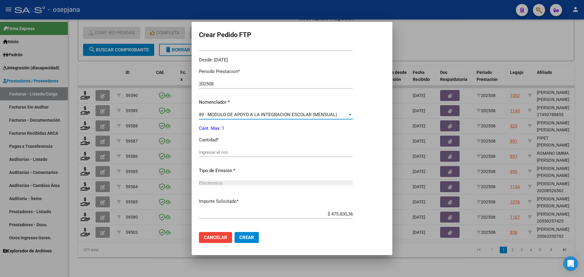
click at [217, 155] on input "Ingresar el nro" at bounding box center [276, 152] width 154 height 5
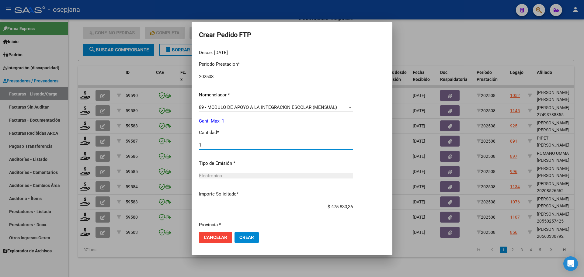
scroll to position [211, 0]
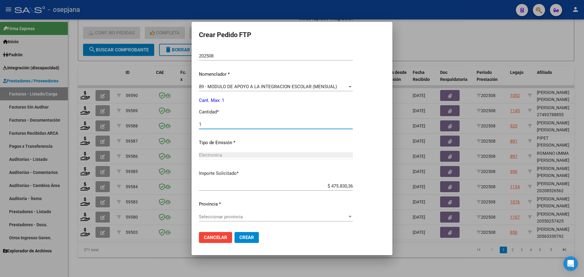
type input "1"
click at [238, 220] on div "Seleccionar provincia Seleccionar provincia" at bounding box center [276, 216] width 154 height 9
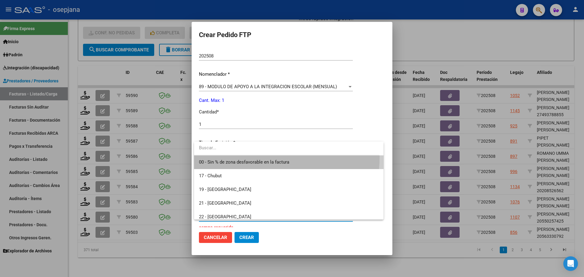
click at [250, 157] on span "00 - Sin % de zona desfavorable en la factura" at bounding box center [289, 163] width 180 height 14
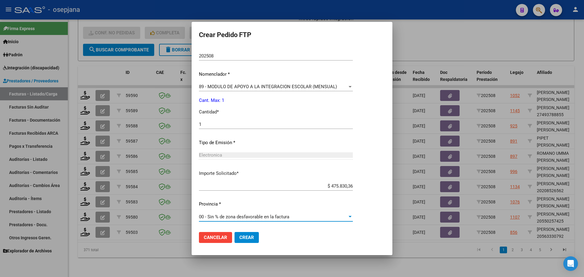
click at [257, 238] on button "Crear" at bounding box center [247, 237] width 24 height 11
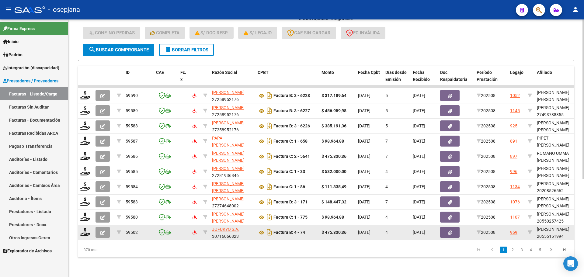
click at [83, 232] on div at bounding box center [85, 232] width 10 height 9
click at [84, 231] on icon at bounding box center [85, 232] width 10 height 9
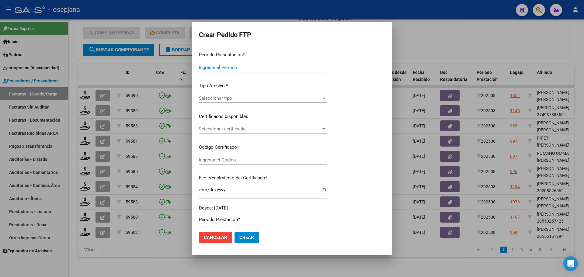
type input "202508"
type input "$ 475.830,36"
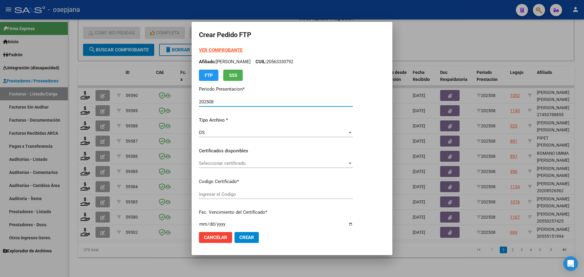
type input "ARG02000555151992023021020280210BSAS427"
type input "[DATE]"
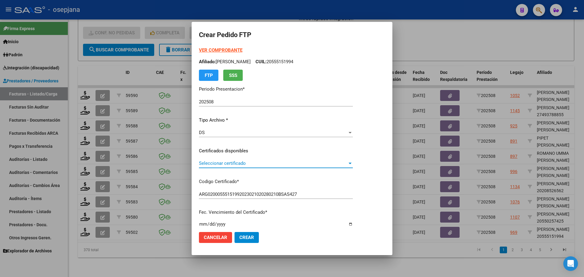
click at [253, 163] on span "Seleccionar certificado" at bounding box center [273, 163] width 149 height 5
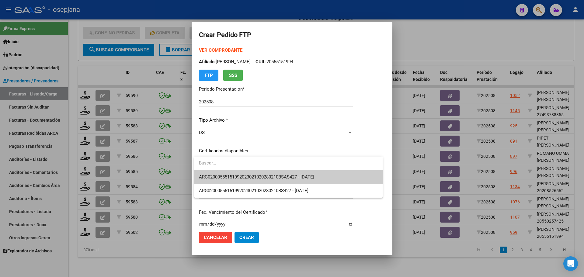
click at [251, 174] on span "ARG02000555151992023021020280210BSAS427 - [DATE]" at bounding box center [256, 176] width 115 height 5
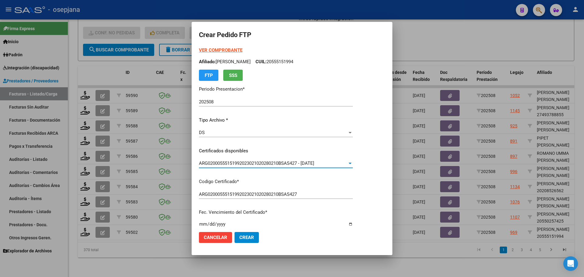
click at [232, 51] on strong "VER COMPROBANTE" at bounding box center [221, 49] width 44 height 5
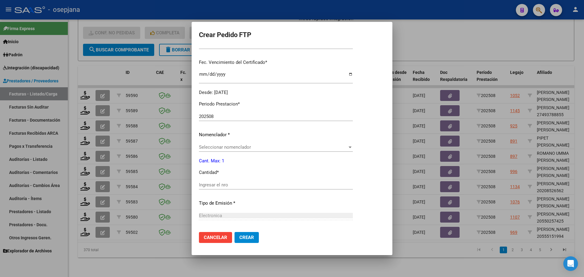
scroll to position [152, 0]
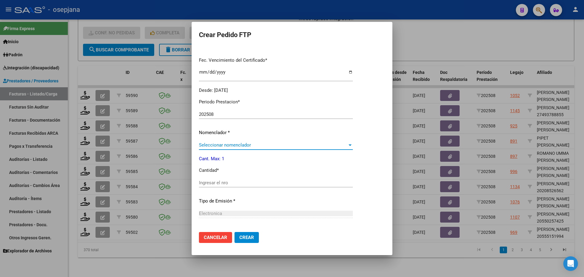
click at [222, 146] on span "Seleccionar nomenclador" at bounding box center [273, 144] width 149 height 5
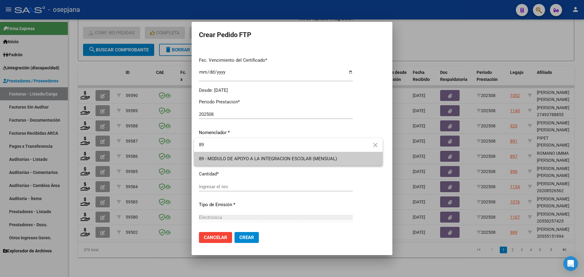
type input "89"
click at [233, 155] on span "89 - MODULO DE APOYO A LA INTEGRACION ESCOLAR (MENSUAL)" at bounding box center [288, 159] width 179 height 14
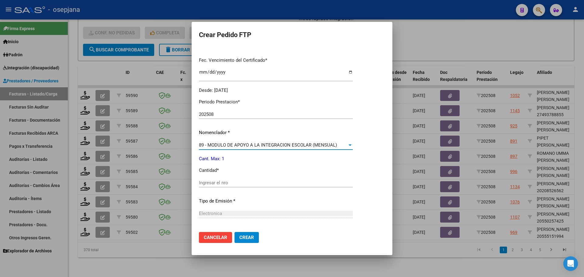
click at [232, 185] on input "Ingresar el nro" at bounding box center [276, 182] width 154 height 5
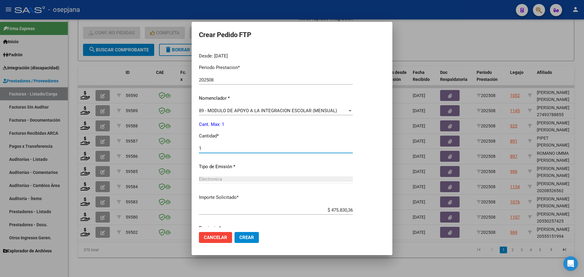
scroll to position [211, 0]
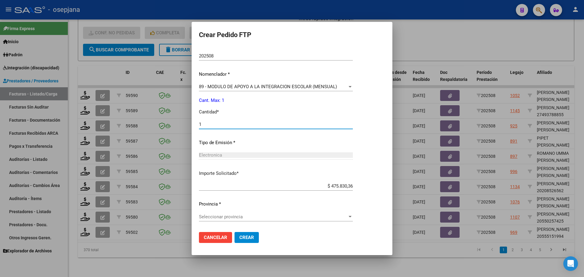
type input "1"
click at [248, 217] on span "Seleccionar provincia" at bounding box center [273, 216] width 149 height 5
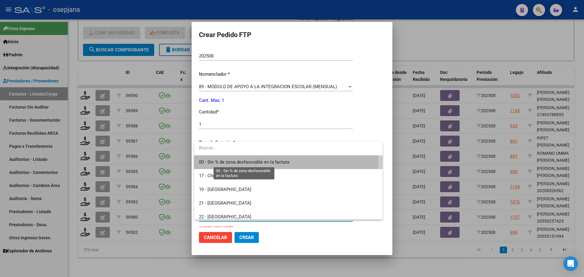
click at [264, 163] on span "00 - Sin % de zona desfavorable en la factura" at bounding box center [244, 161] width 90 height 5
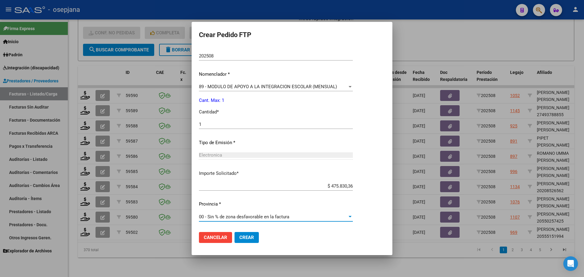
click at [252, 239] on span "Crear" at bounding box center [246, 237] width 15 height 5
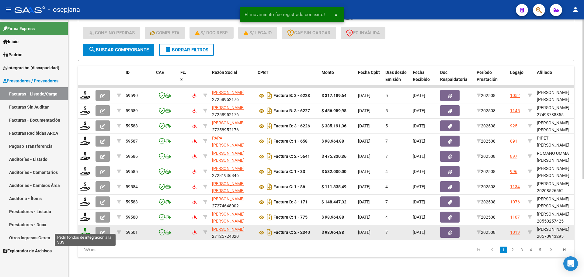
click at [82, 228] on icon at bounding box center [85, 232] width 10 height 9
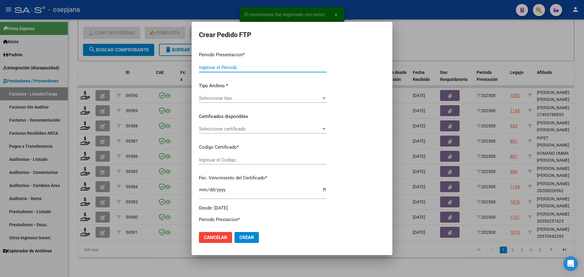
type input "202508"
type input "$ 98.964,88"
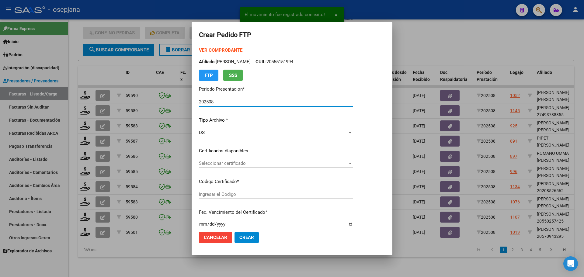
type input "ARG0200057094329-20220907-20250907BS311"
type input "[DATE]"
click at [260, 161] on span "Seleccionar certificado" at bounding box center [273, 163] width 149 height 5
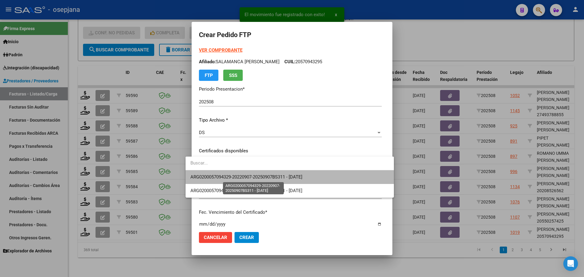
click at [264, 176] on span "ARG0200057094329-20220907-20250907BS311 - [DATE]" at bounding box center [247, 176] width 112 height 5
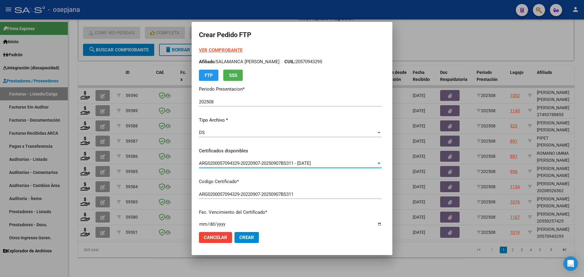
click at [211, 51] on strong "VER COMPROBANTE" at bounding box center [221, 49] width 44 height 5
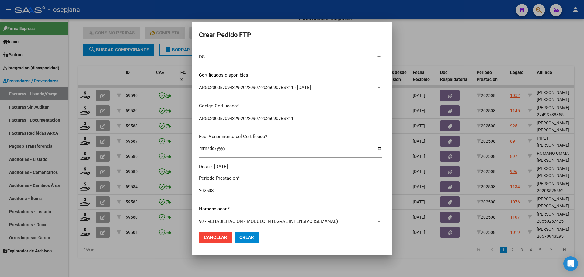
scroll to position [183, 0]
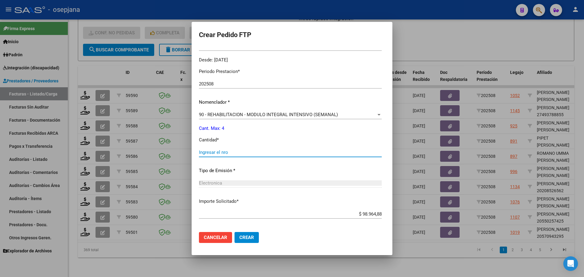
click at [217, 153] on input "Ingresar el nro" at bounding box center [290, 152] width 183 height 5
type input "4"
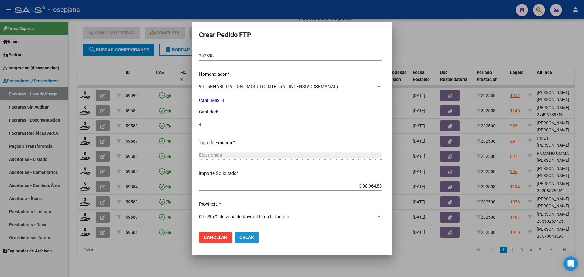
click at [245, 236] on span "Crear" at bounding box center [246, 237] width 15 height 5
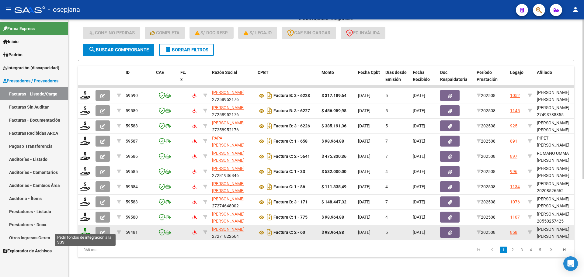
click at [84, 229] on icon at bounding box center [85, 232] width 10 height 9
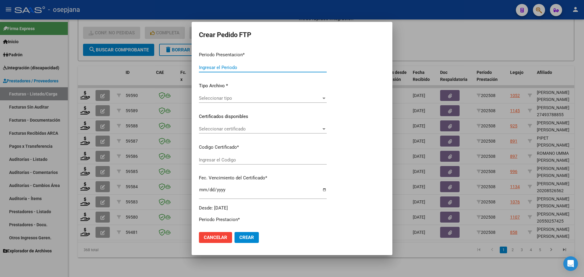
type input "202508"
type input "$ 98.964,88"
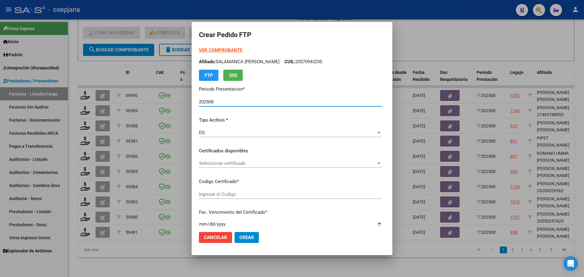
type input "ARG02000581367062023062120260621BSAS427"
type input "[DATE]"
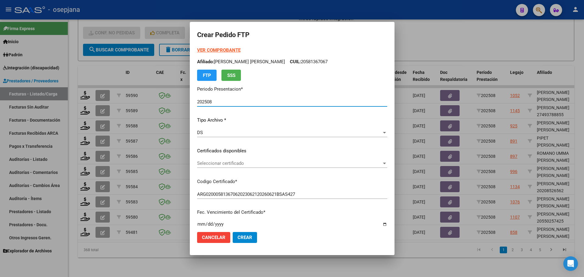
click at [232, 161] on span "Seleccionar certificado" at bounding box center [289, 163] width 185 height 5
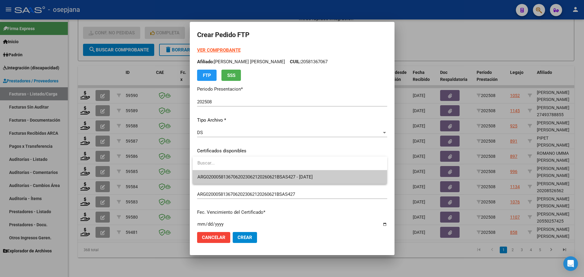
click at [236, 173] on span "ARG02000581367062023062120260621BSAS427 - [DATE]" at bounding box center [290, 177] width 185 height 14
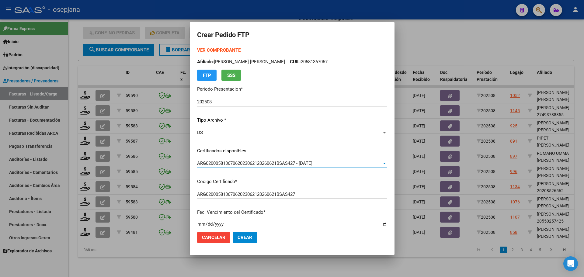
click at [231, 48] on strong "VER COMPROBANTE" at bounding box center [219, 49] width 44 height 5
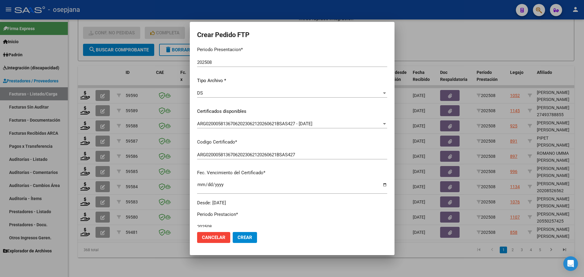
scroll to position [122, 0]
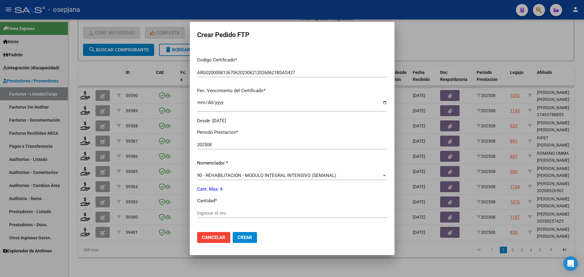
click at [216, 208] on div "Periodo Prestacion * 202508 Ingresar el Periodo Prestacion Nomenclador * 90 - R…" at bounding box center [292, 220] width 190 height 192
click at [213, 214] on input "Ingresar el nro" at bounding box center [292, 213] width 190 height 5
type input "4"
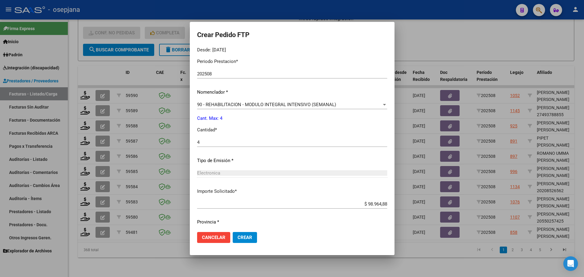
scroll to position [211, 0]
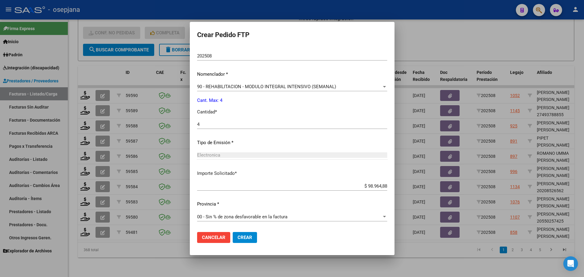
click at [254, 241] on button "Crear" at bounding box center [245, 237] width 24 height 11
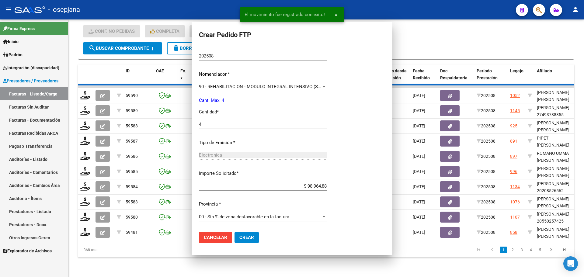
scroll to position [0, 0]
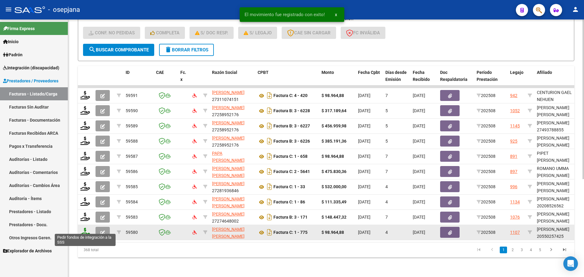
click at [84, 229] on icon at bounding box center [85, 232] width 10 height 9
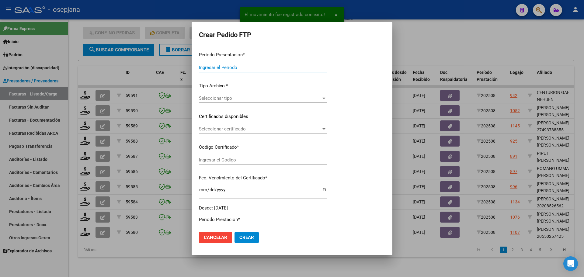
type input "202508"
type input "$ 98.964,88"
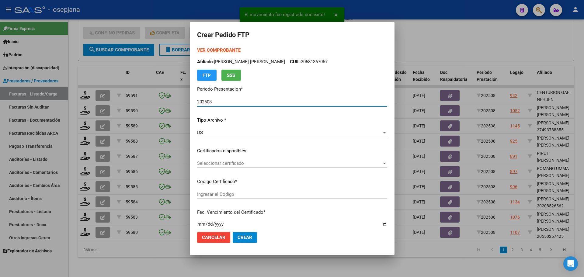
type input "ARG02000550257422018092020250920BSAS445"
type input "[DATE]"
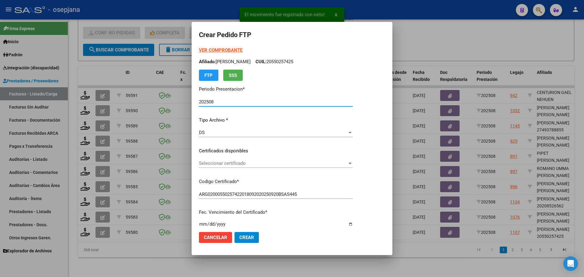
click at [254, 163] on span "Seleccionar certificado" at bounding box center [273, 163] width 149 height 5
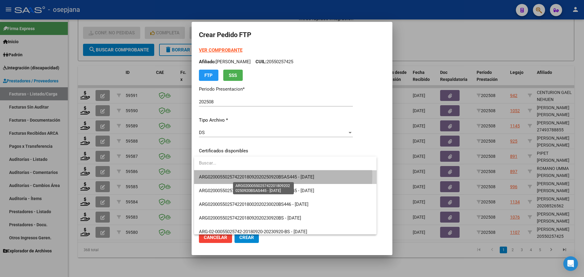
click at [259, 176] on span "ARG02000550257422018092020250920BSAS445 - [DATE]" at bounding box center [256, 176] width 115 height 5
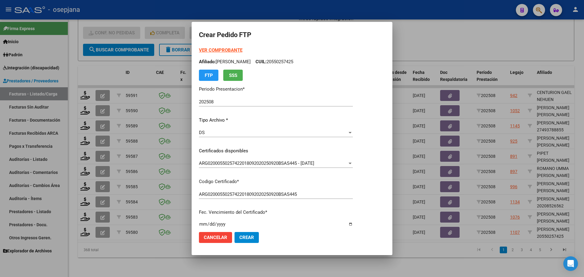
click at [224, 47] on strong "VER COMPROBANTE" at bounding box center [221, 49] width 44 height 5
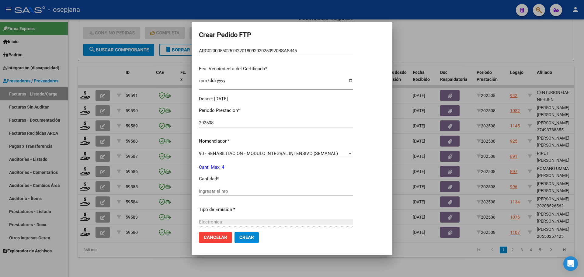
scroll to position [152, 0]
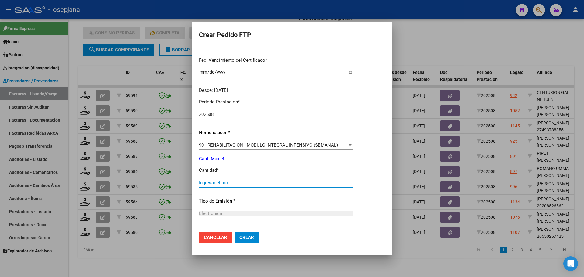
click at [217, 184] on input "Ingresar el nro" at bounding box center [276, 182] width 154 height 5
type input "4"
click at [249, 242] on button "Crear" at bounding box center [247, 237] width 24 height 11
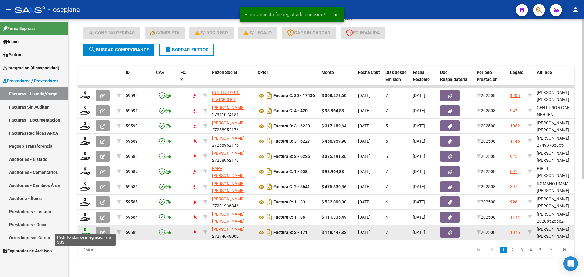
click at [87, 228] on icon at bounding box center [85, 232] width 10 height 9
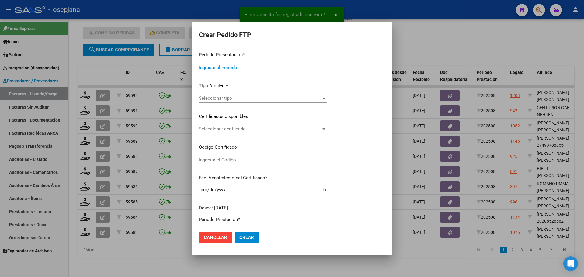
type input "202508"
type input "$ 148.447,32"
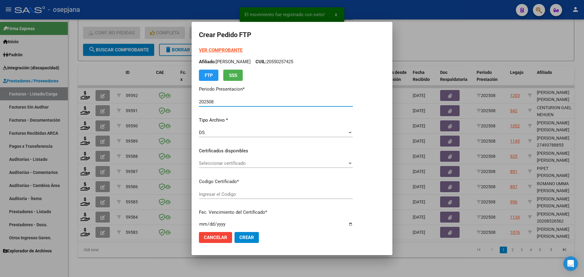
type input "ARG02000557427822024050620290506BUE376"
type input "[DATE]"
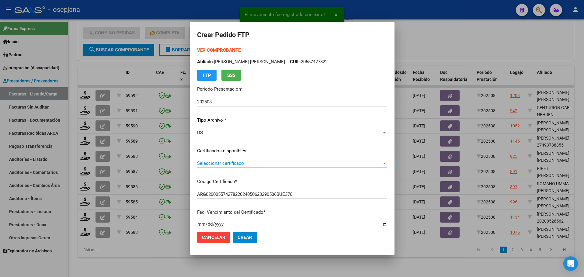
click at [251, 163] on span "Seleccionar certificado" at bounding box center [289, 163] width 185 height 5
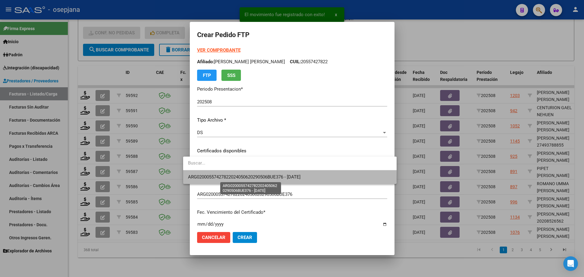
click at [252, 178] on span "ARG02000557427822024050620290506BUE376 - [DATE]" at bounding box center [244, 176] width 113 height 5
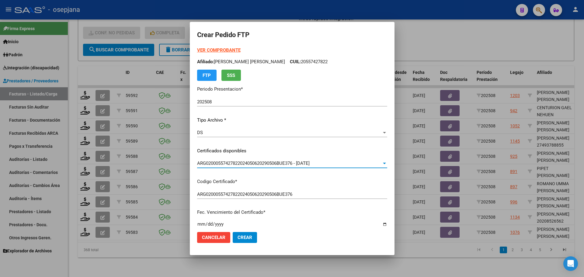
click at [222, 50] on strong "VER COMPROBANTE" at bounding box center [219, 49] width 44 height 5
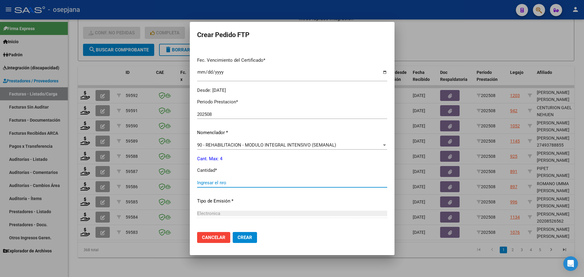
click at [197, 186] on input "Ingresar el nro" at bounding box center [292, 182] width 190 height 5
type input "4"
click at [239, 236] on span "Crear" at bounding box center [245, 237] width 15 height 5
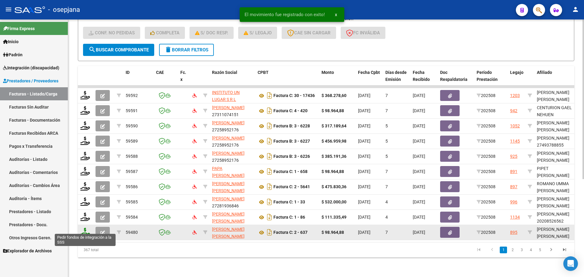
click at [85, 228] on icon at bounding box center [85, 232] width 10 height 9
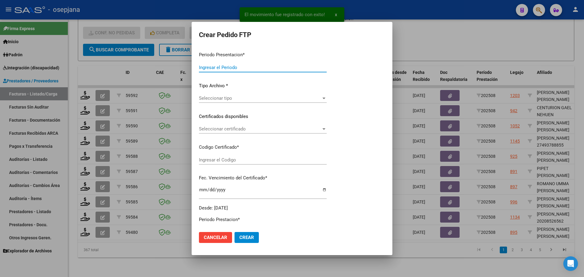
type input "202508"
type input "$ 98.964,88"
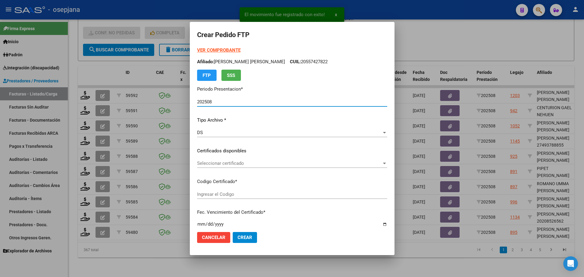
type input "ARG02000556869402022011820270118BSAS309"
type input "[DATE]"
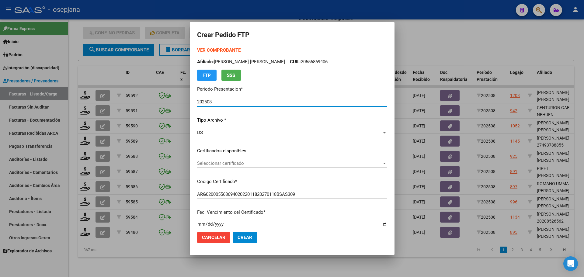
click at [247, 164] on span "Seleccionar certificado" at bounding box center [289, 163] width 185 height 5
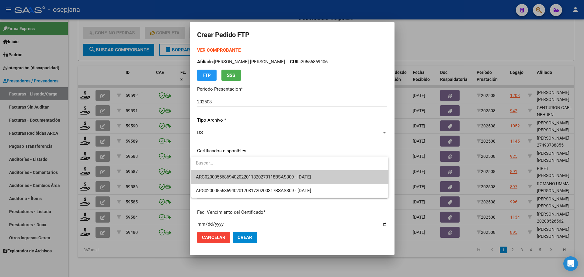
click at [250, 175] on span "ARG02000556869402022011820270118BSAS309 - [DATE]" at bounding box center [253, 176] width 115 height 5
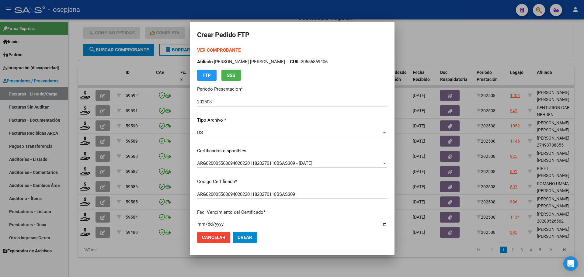
click at [213, 49] on strong "VER COMPROBANTE" at bounding box center [219, 49] width 44 height 5
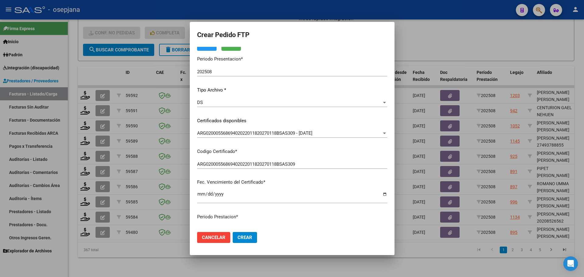
scroll to position [122, 0]
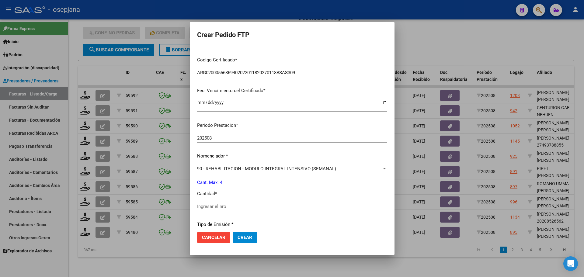
click at [207, 204] on input "Ingresar el nro" at bounding box center [292, 206] width 190 height 5
type input "4"
click at [250, 239] on span "Crear" at bounding box center [245, 237] width 15 height 5
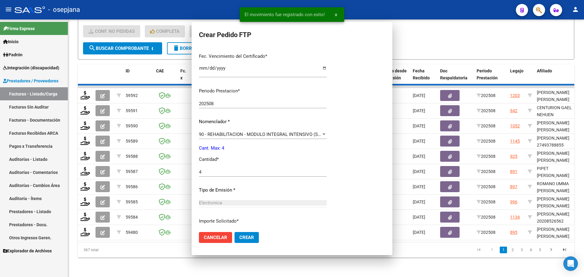
scroll to position [0, 0]
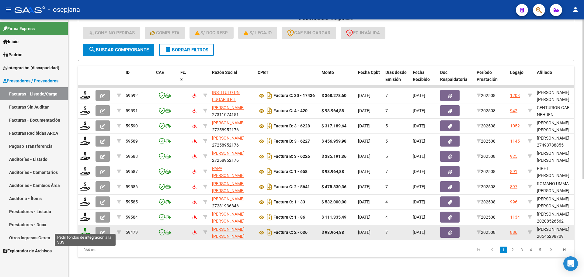
click at [85, 228] on icon at bounding box center [85, 232] width 10 height 9
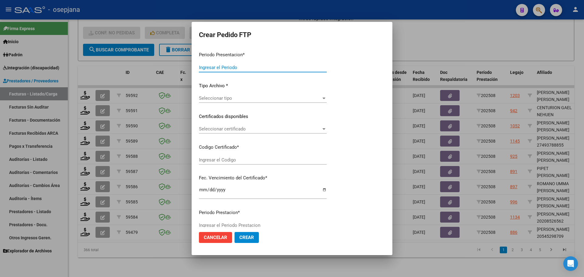
type input "202508"
type input "$ 98.964,88"
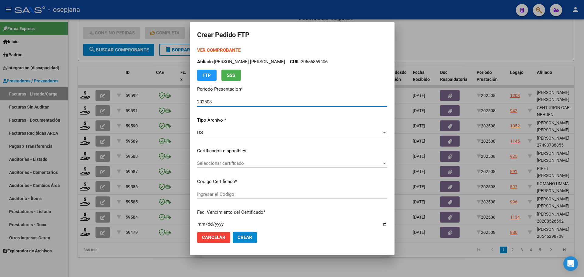
type input "ARG02000545298702022091320270913BSAS376"
type input "[DATE]"
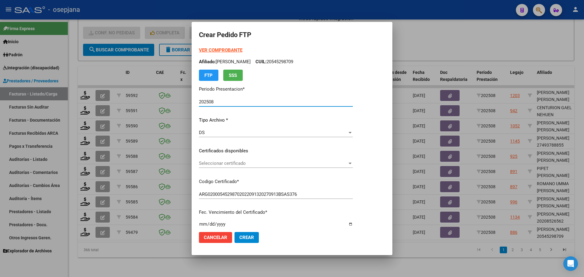
click at [245, 163] on span "Seleccionar certificado" at bounding box center [273, 163] width 149 height 5
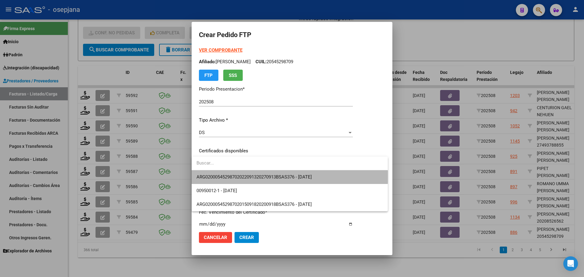
click at [247, 173] on span "ARG02000545298702022091320270913BSAS376 - [DATE]" at bounding box center [290, 177] width 186 height 14
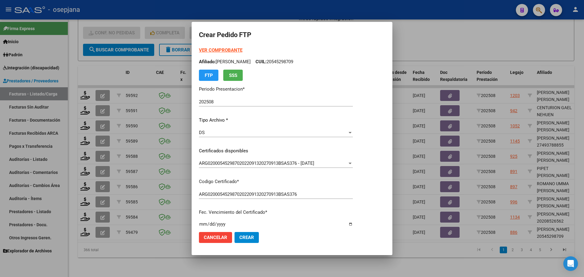
click at [215, 51] on strong "VER COMPROBANTE" at bounding box center [221, 49] width 44 height 5
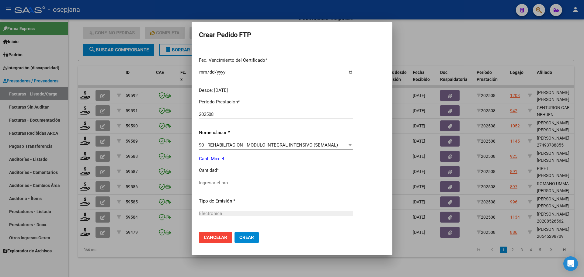
click at [223, 183] on input "Ingresar el nro" at bounding box center [276, 182] width 154 height 5
type input "4"
drag, startPoint x: 244, startPoint y: 250, endPoint x: 245, endPoint y: 247, distance: 3.2
click at [244, 249] on mat-dialog-container "Crear Pedido FTP VER COMPROBANTE ARCA Padrón Afiliado: [PERSON_NAME]: 205452987…" at bounding box center [292, 138] width 201 height 233
click at [245, 240] on span "Crear" at bounding box center [246, 237] width 15 height 5
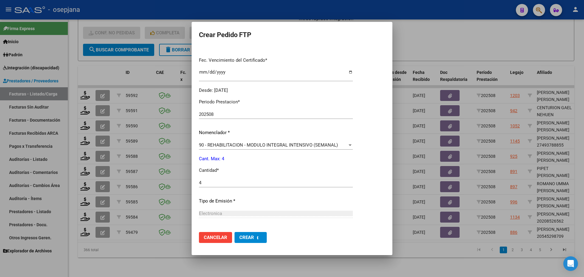
scroll to position [0, 0]
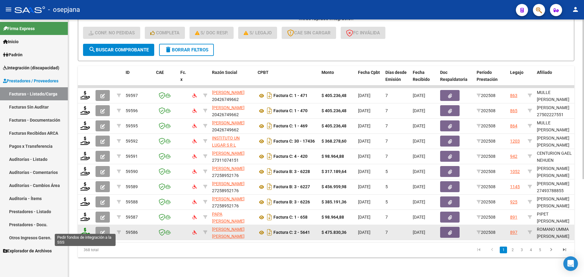
click at [85, 230] on icon at bounding box center [85, 232] width 10 height 9
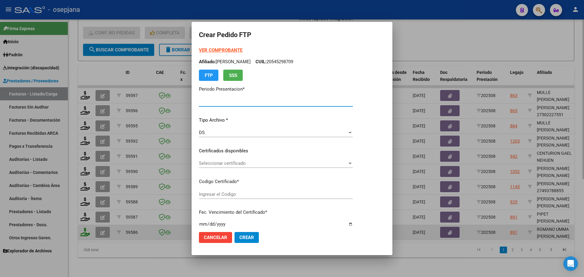
type input "202508"
type input "$ 475.830,36"
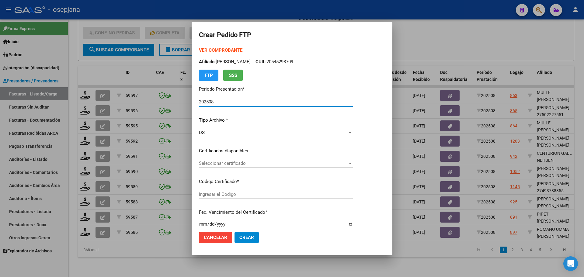
type input "ARG01000583494722023083120260831BS265"
type input "[DATE]"
click at [259, 165] on span "Seleccionar certificado" at bounding box center [283, 163] width 169 height 5
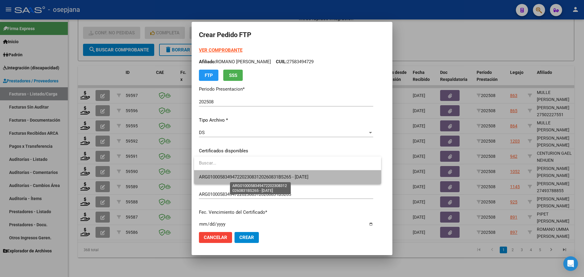
click at [262, 175] on span "ARG01000583494722023083120260831BS265 - [DATE]" at bounding box center [254, 176] width 110 height 5
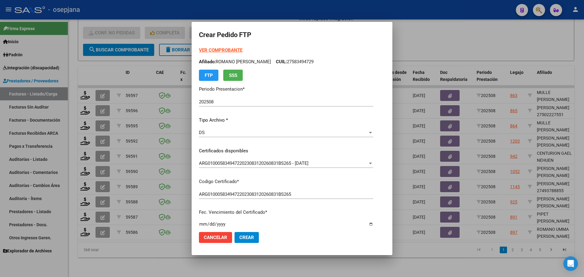
click at [230, 48] on strong "VER COMPROBANTE" at bounding box center [221, 49] width 44 height 5
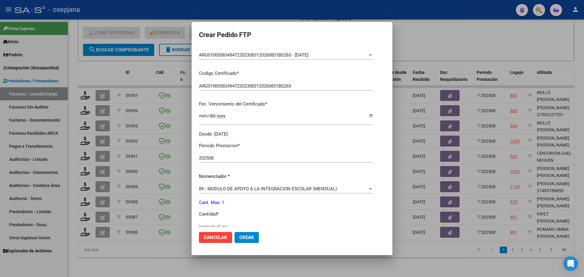
scroll to position [152, 0]
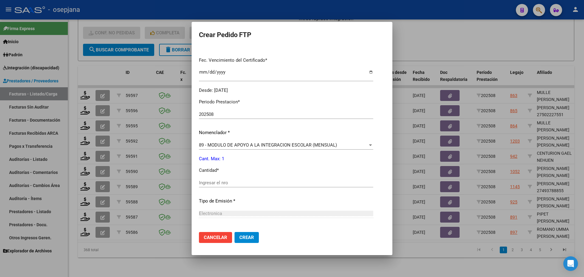
click at [218, 183] on input "Ingresar el nro" at bounding box center [286, 182] width 174 height 5
type input "1"
click at [249, 235] on span "Crear" at bounding box center [246, 237] width 15 height 5
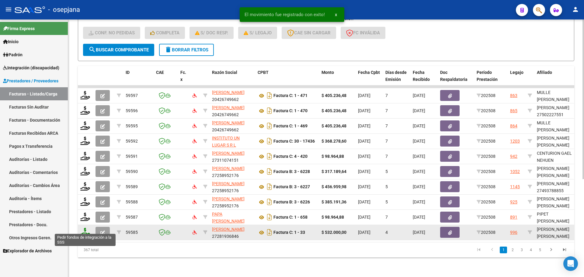
click at [86, 228] on icon at bounding box center [85, 232] width 10 height 9
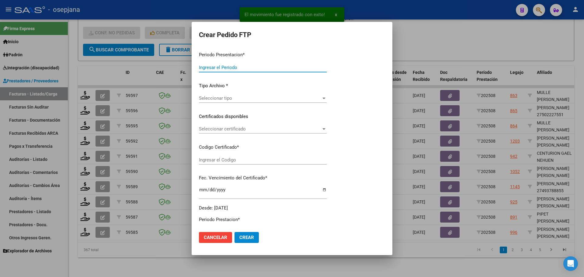
type input "202508"
type input "$ 532.000,00"
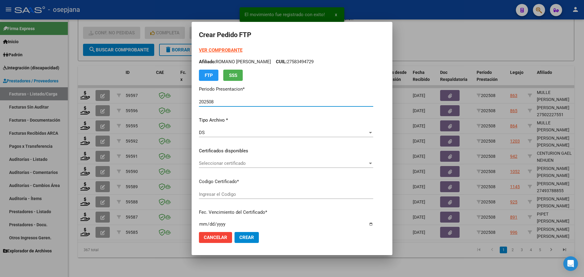
type input "ARG01000576824962023011720280117BSAS359"
type input "[DATE]"
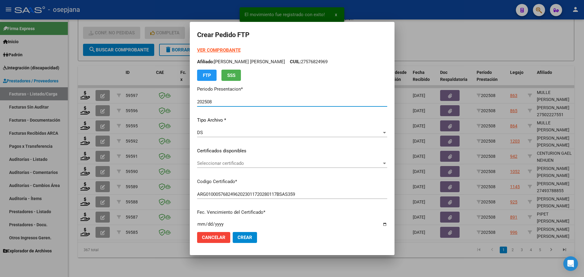
click at [214, 165] on span "Seleccionar certificado" at bounding box center [289, 163] width 185 height 5
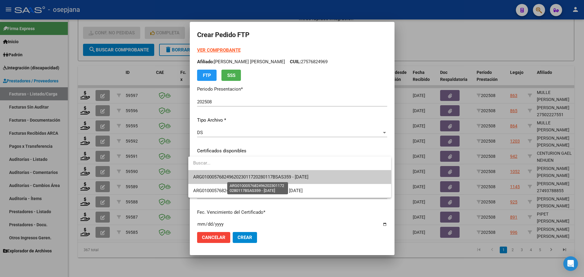
click at [217, 177] on span "ARG01000576824962023011720280117BSAS359 - [DATE]" at bounding box center [250, 176] width 115 height 5
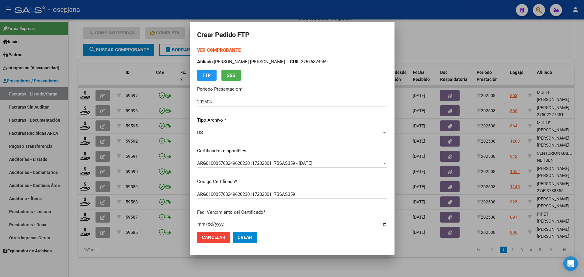
click at [220, 48] on strong "VER COMPROBANTE" at bounding box center [219, 49] width 44 height 5
click at [225, 48] on strong "VER COMPROBANTE" at bounding box center [219, 49] width 44 height 5
click at [448, 39] on div at bounding box center [292, 138] width 584 height 277
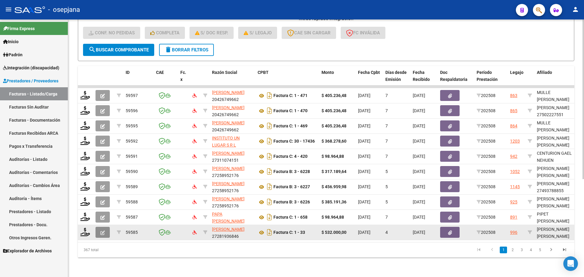
click at [101, 231] on icon "button" at bounding box center [102, 233] width 5 height 5
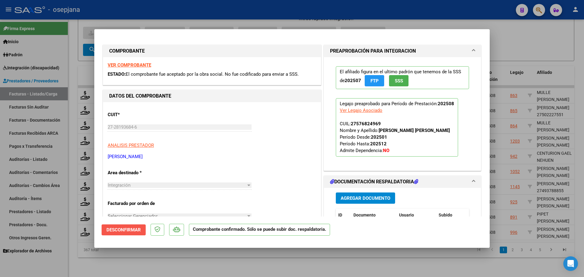
click at [129, 227] on span "Desconfirmar" at bounding box center [124, 229] width 34 height 5
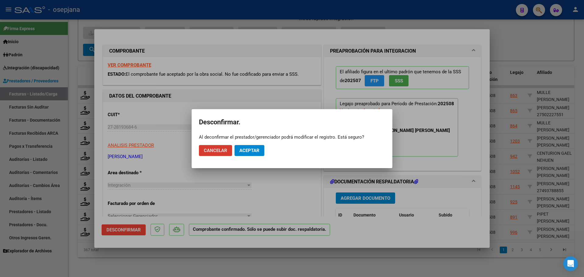
click at [251, 153] on span "Aceptar" at bounding box center [249, 150] width 20 height 5
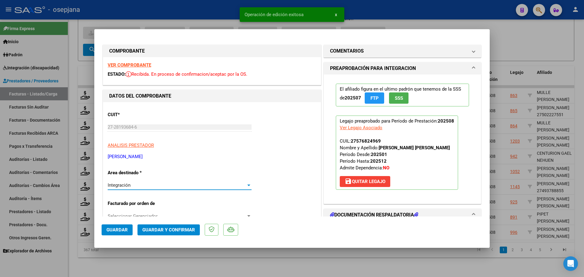
click at [180, 185] on div "Integración" at bounding box center [177, 185] width 138 height 5
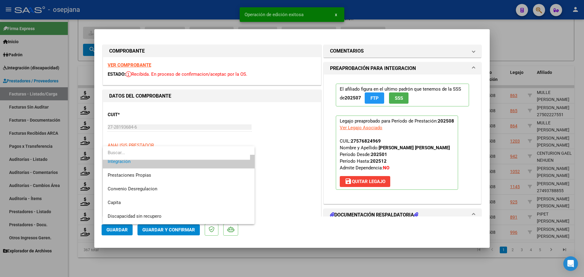
scroll to position [59, 0]
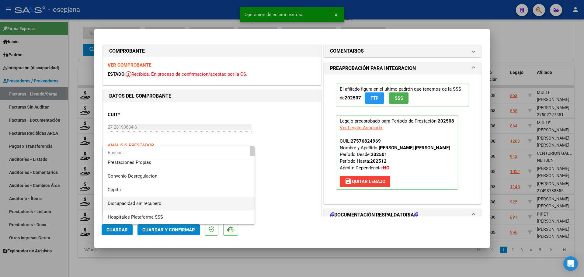
click at [167, 203] on span "Discapacidad sin recupero" at bounding box center [179, 204] width 142 height 14
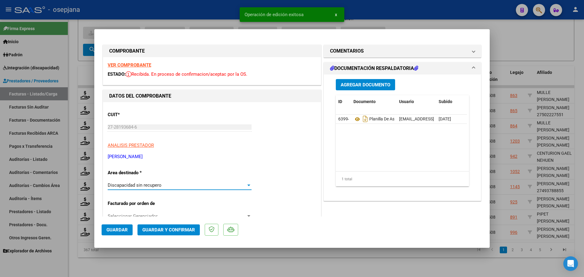
click at [103, 232] on button "Guardar" at bounding box center [117, 230] width 31 height 11
click at [539, 148] on div at bounding box center [292, 138] width 584 height 277
type input "$ 0,00"
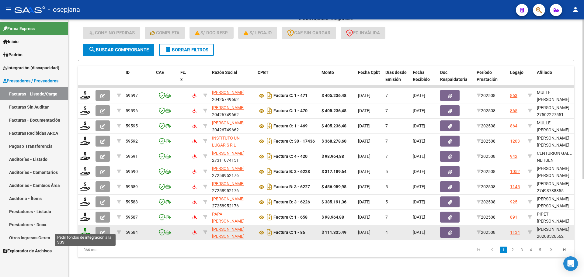
click at [84, 228] on icon at bounding box center [85, 232] width 10 height 9
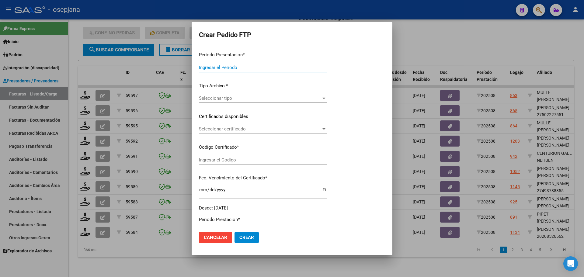
type input "202508"
type input "$ 111.335,49"
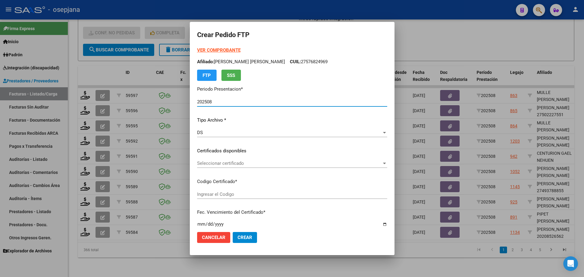
type input "ARG02000208526562024042920270429BSAS313"
type input "[DATE]"
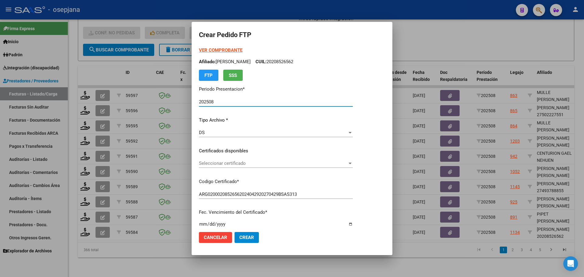
click at [246, 162] on span "Seleccionar certificado" at bounding box center [273, 163] width 149 height 5
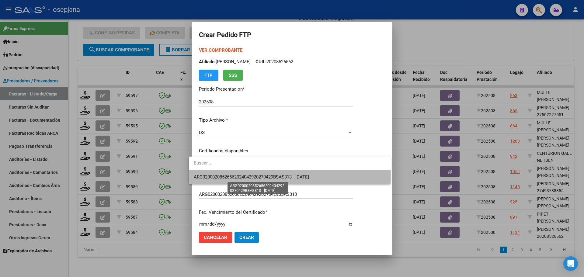
click at [251, 175] on span "ARG02000208526562024042920270429BSAS313 - [DATE]" at bounding box center [251, 176] width 115 height 5
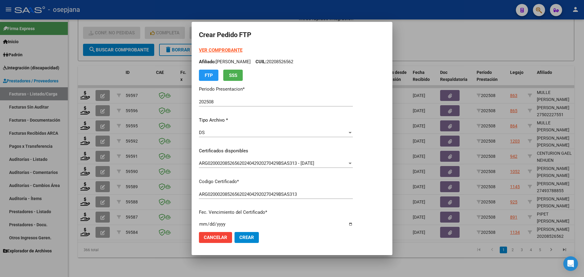
click at [228, 49] on strong "VER COMPROBANTE" at bounding box center [221, 49] width 44 height 5
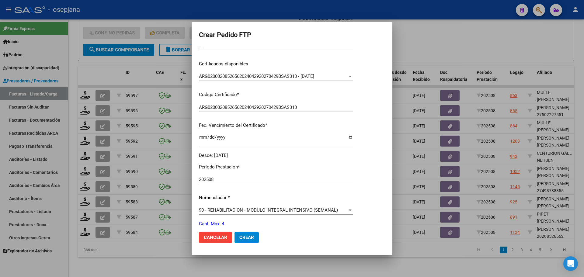
scroll to position [211, 0]
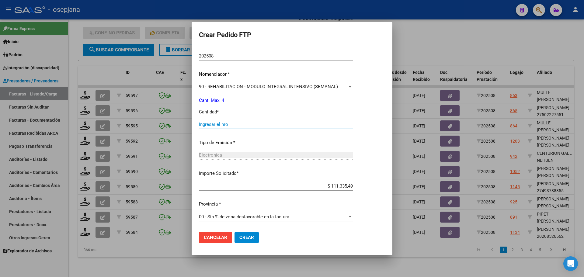
click at [223, 125] on input "Ingresar el nro" at bounding box center [276, 124] width 154 height 5
type input "4"
click at [242, 238] on span "Crear" at bounding box center [246, 237] width 15 height 5
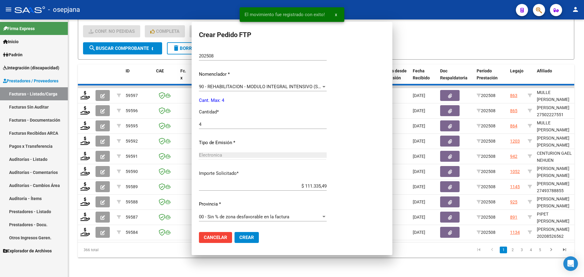
scroll to position [176, 0]
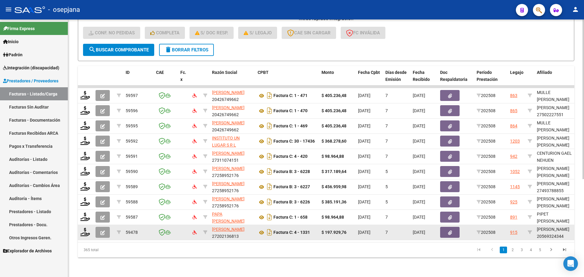
click at [78, 229] on datatable-body-cell at bounding box center [85, 232] width 15 height 15
click at [85, 228] on icon at bounding box center [85, 232] width 10 height 9
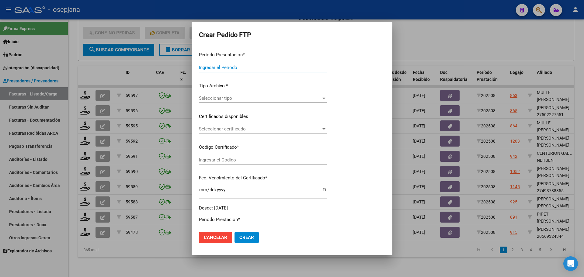
type input "202508"
type input "$ 197.929,76"
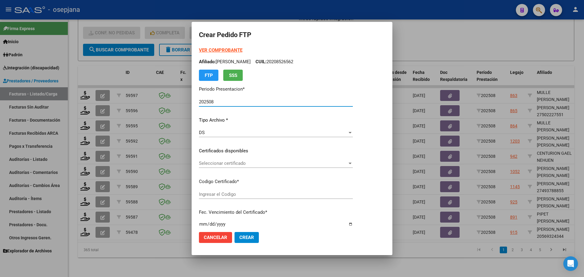
type input "ARG02000569324342022070620260706BSAS313"
type input "[DATE]"
click at [269, 162] on span "Seleccionar certificado" at bounding box center [273, 163] width 149 height 5
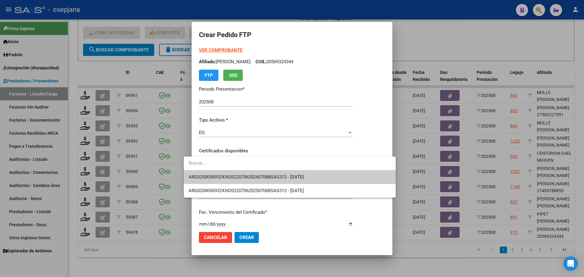
click at [271, 173] on span "ARG02000569324342022070620260706BSAS313 - [DATE]" at bounding box center [290, 177] width 202 height 14
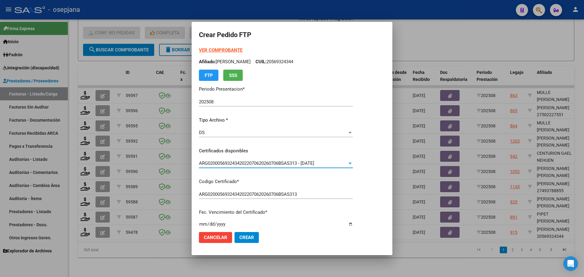
click at [227, 49] on strong "VER COMPROBANTE" at bounding box center [221, 49] width 44 height 5
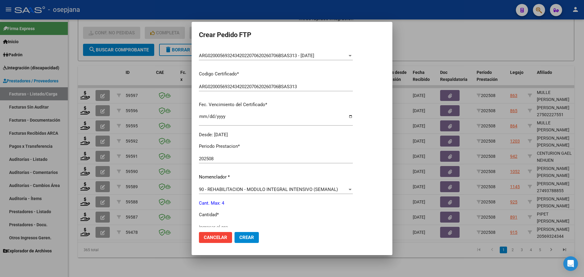
scroll to position [122, 0]
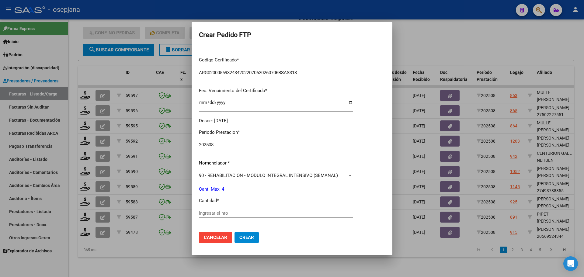
click at [212, 210] on div "Ingresar el nro" at bounding box center [276, 213] width 154 height 9
type input "4"
click at [243, 234] on button "Crear" at bounding box center [247, 237] width 24 height 11
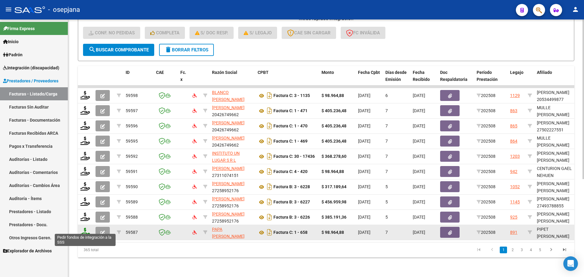
click at [85, 228] on icon at bounding box center [85, 232] width 10 height 9
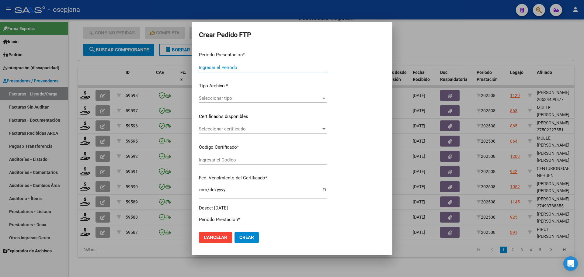
type input "202508"
type input "$ 98.964,88"
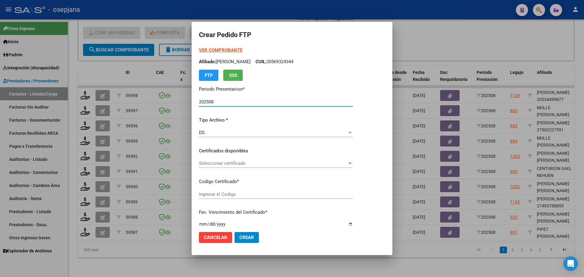
type input "ARG0200048114082-20231110-20261110BS427"
type input "[DATE]"
click at [237, 162] on span "Seleccionar certificado" at bounding box center [280, 163] width 162 height 5
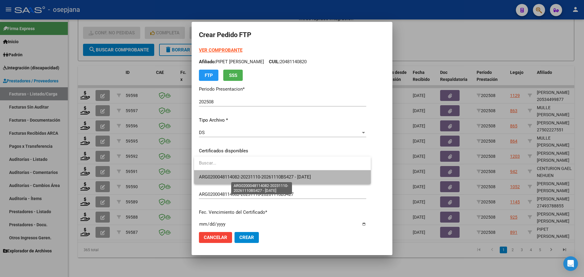
click at [243, 175] on span "ARG0200048114082-20231110-20261110BS427 - [DATE]" at bounding box center [255, 176] width 112 height 5
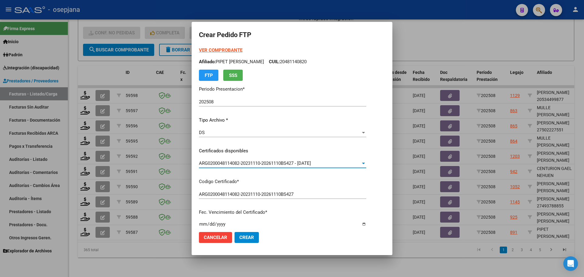
click at [232, 50] on strong "VER COMPROBANTE" at bounding box center [221, 49] width 44 height 5
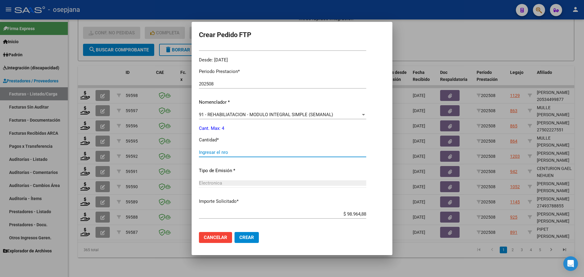
click at [224, 150] on input "Ingresar el nro" at bounding box center [282, 152] width 167 height 5
type input "4"
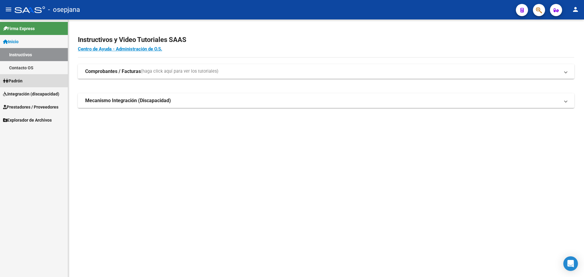
click at [30, 80] on link "Padrón" at bounding box center [34, 80] width 68 height 13
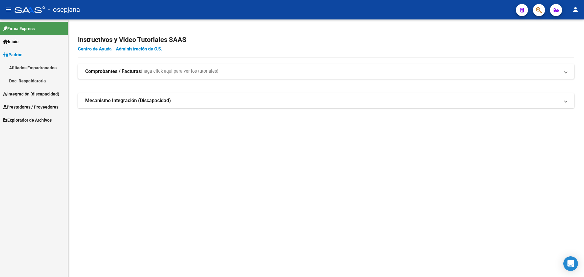
click at [44, 69] on link "Afiliados Empadronados" at bounding box center [34, 67] width 68 height 13
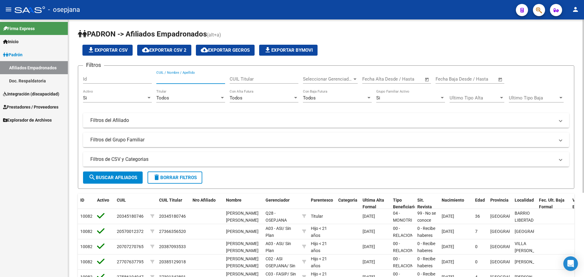
paste input "gracesolcj@yahoo.com.ar"
type input "gracesolcj@yahoo.com.ar"
drag, startPoint x: 212, startPoint y: 77, endPoint x: 150, endPoint y: 73, distance: 62.2
click at [150, 73] on div "Filtros Id gracesolcj@yahoo.com.ar CUIL / Nombre / Apellido CUIL Titular Selecc…" at bounding box center [326, 109] width 486 height 77
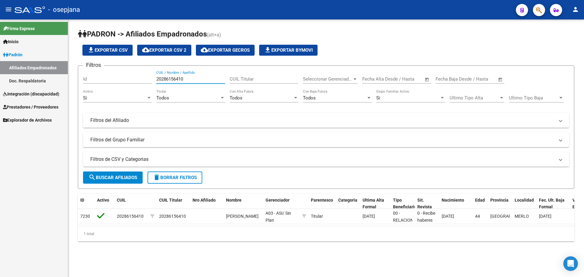
type input "20286156410"
